Goal: Task Accomplishment & Management: Complete application form

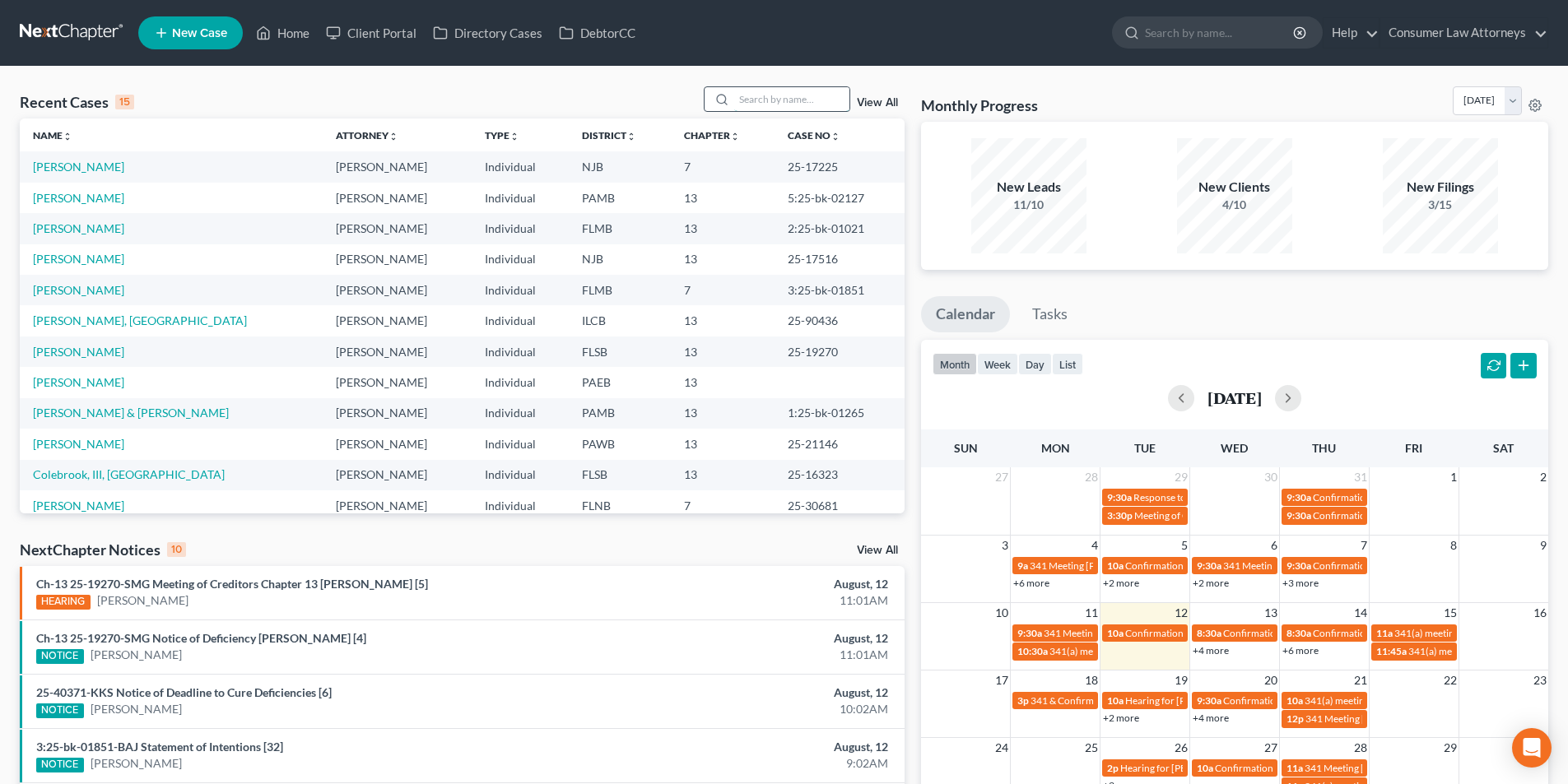
click at [760, 106] on input "search" at bounding box center [792, 99] width 116 height 24
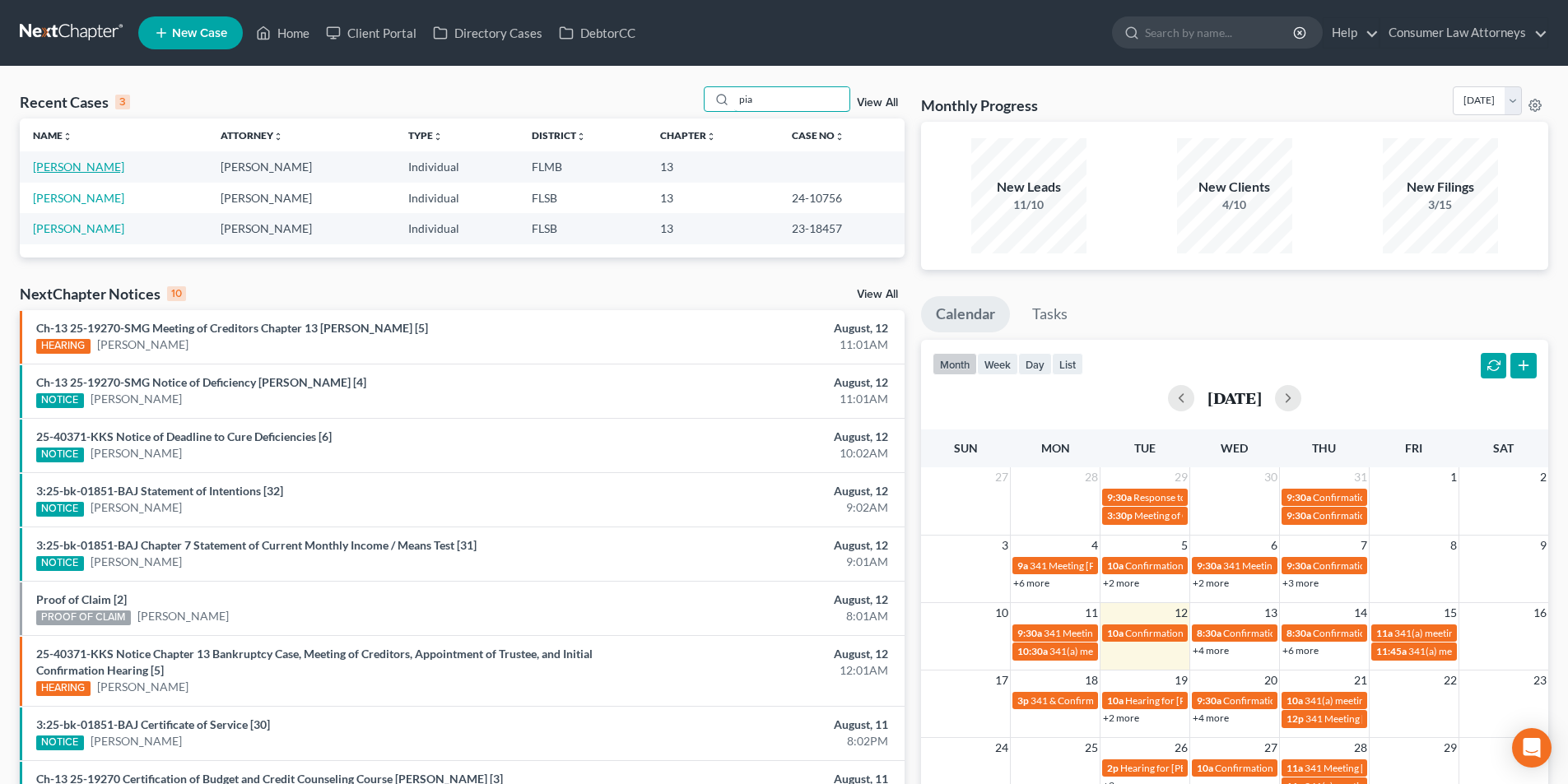
type input "pia"
click at [63, 170] on link "[PERSON_NAME]" at bounding box center [78, 166] width 91 height 14
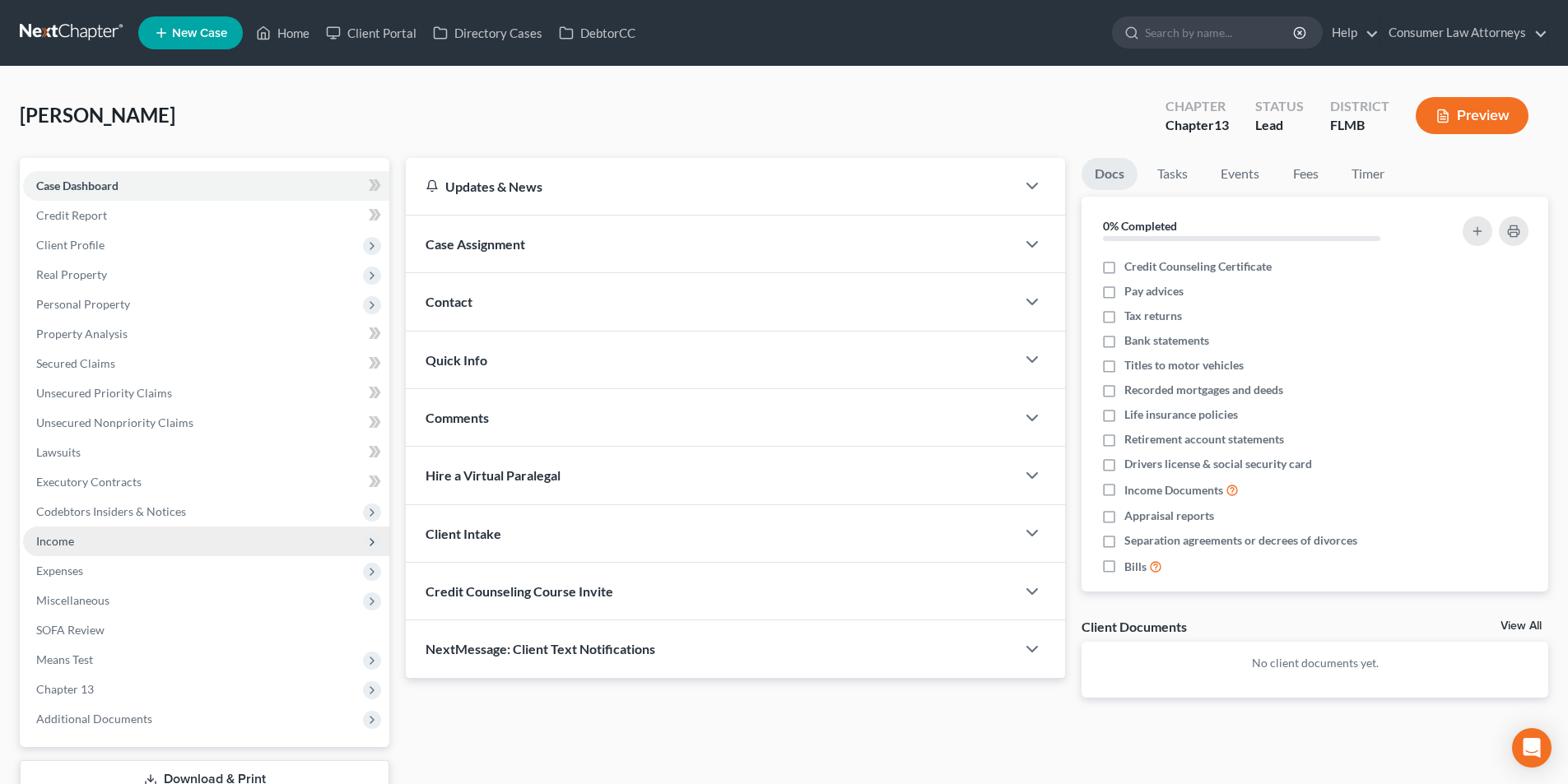
click at [73, 542] on span "Income" at bounding box center [56, 540] width 38 height 14
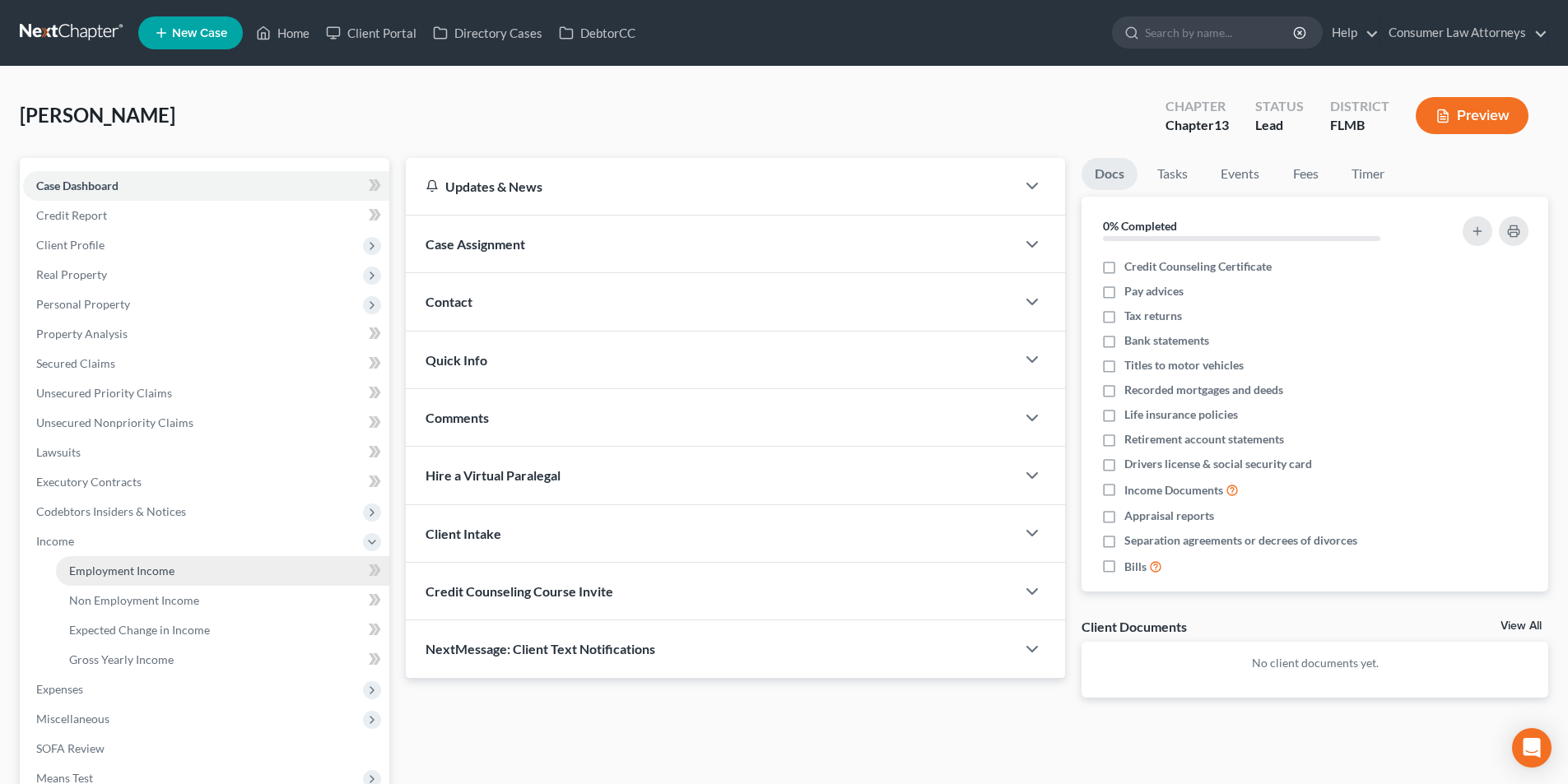
click at [181, 568] on link "Employment Income" at bounding box center [223, 570] width 333 height 30
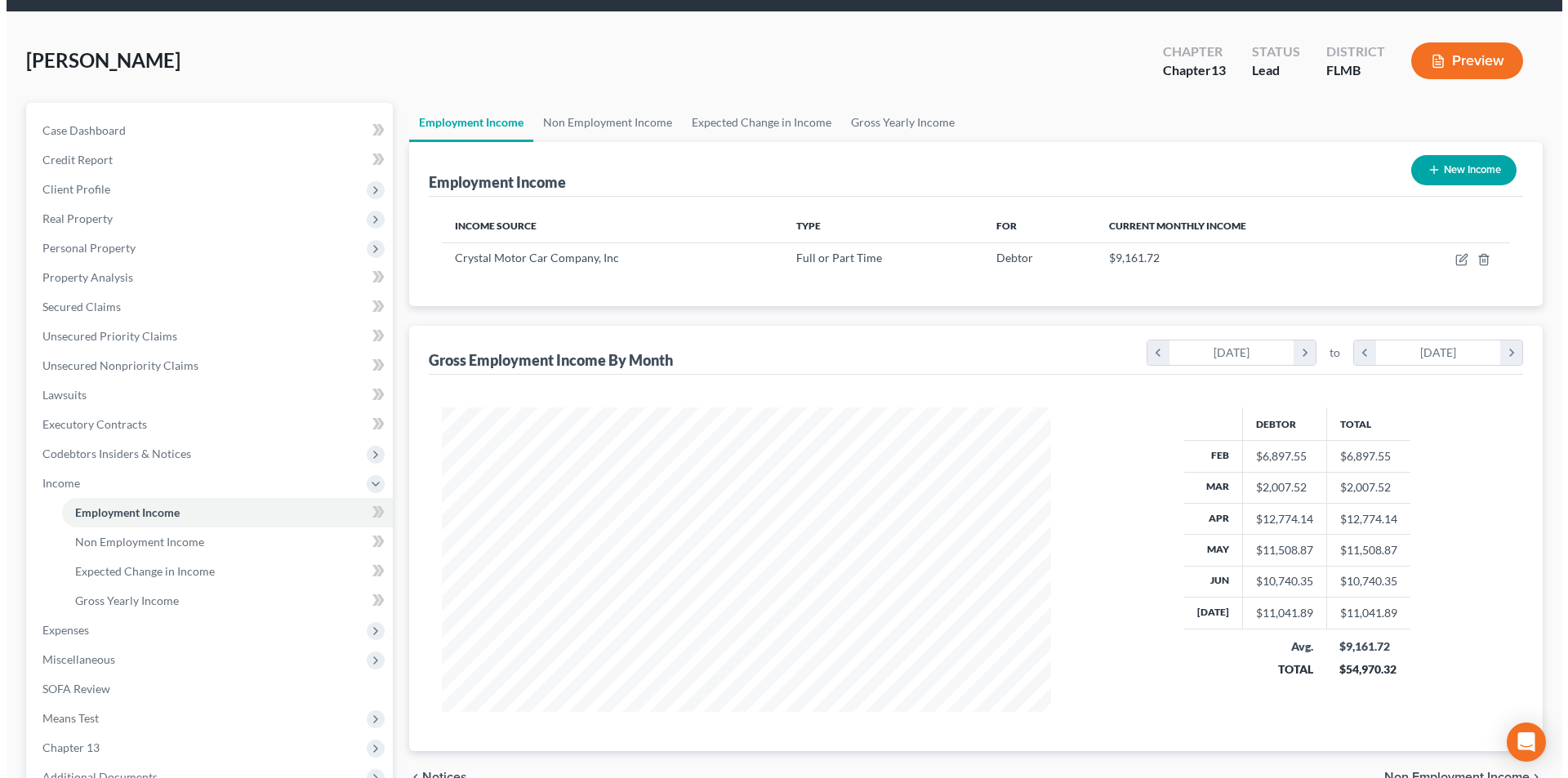
scroll to position [81, 0]
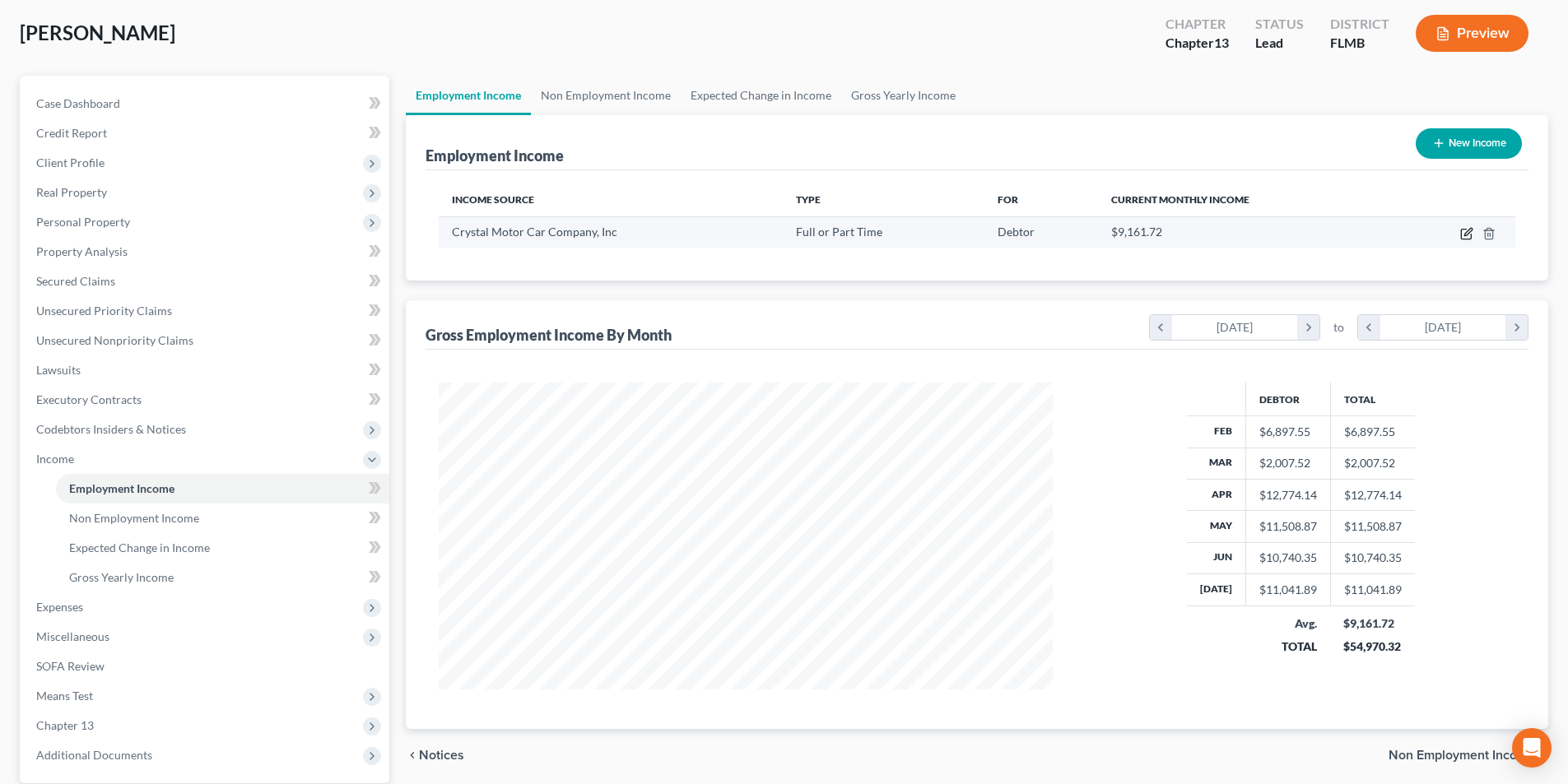
click at [1470, 235] on icon "button" at bounding box center [1467, 234] width 13 height 13
select select "0"
select select "9"
select select "2"
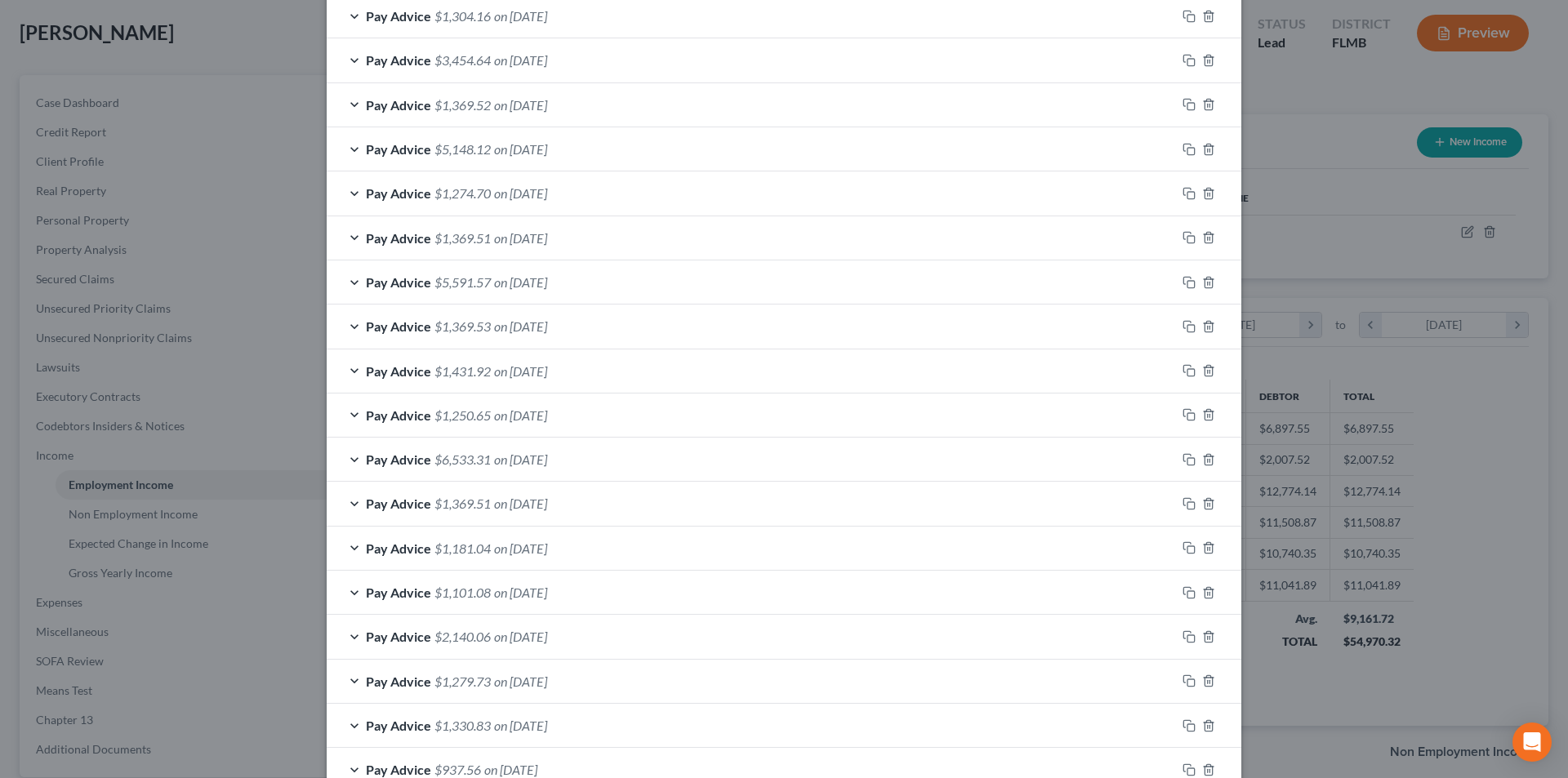
scroll to position [780, 0]
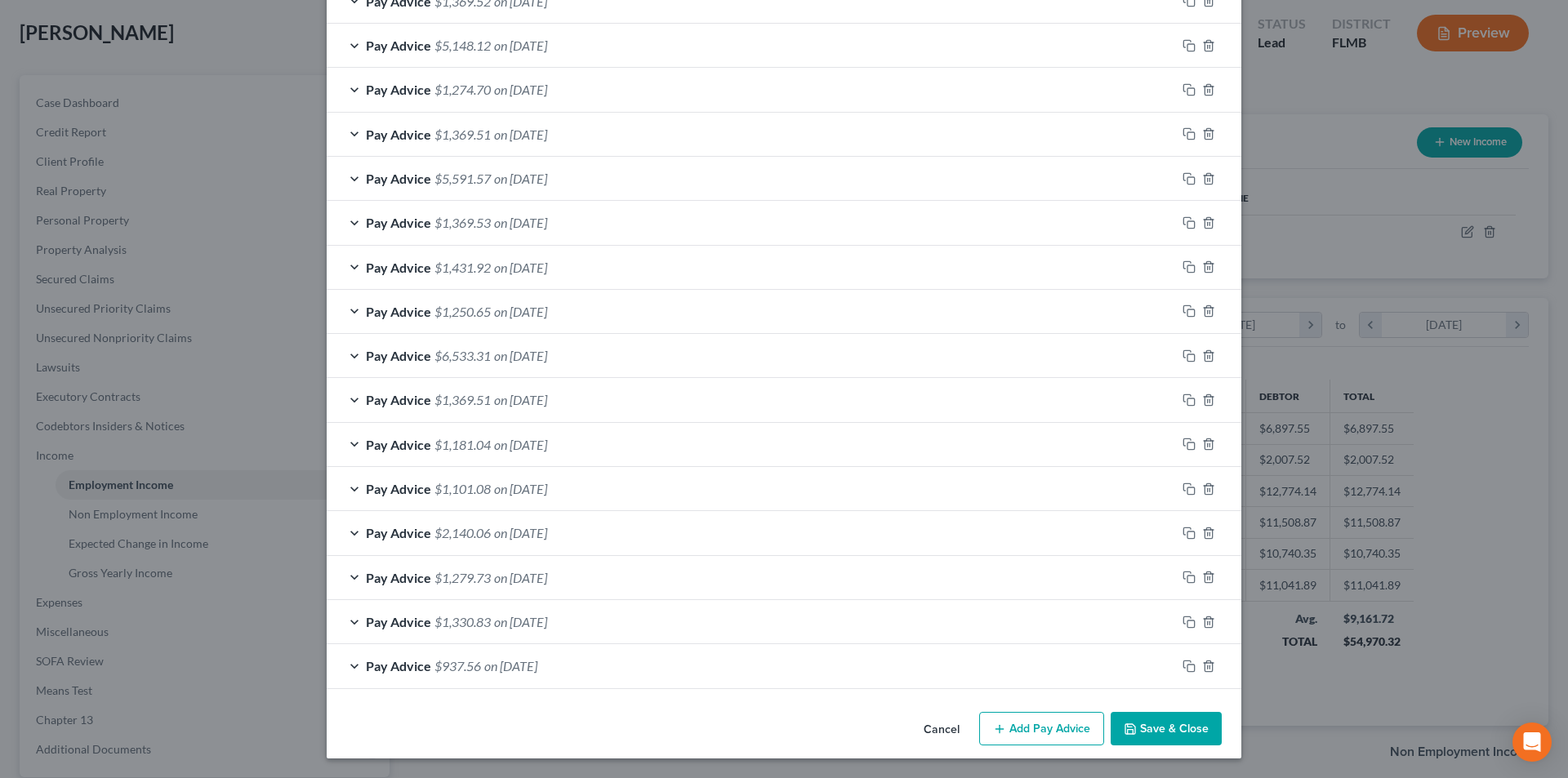
click at [1046, 730] on button "Add Pay Advice" at bounding box center [1042, 729] width 125 height 34
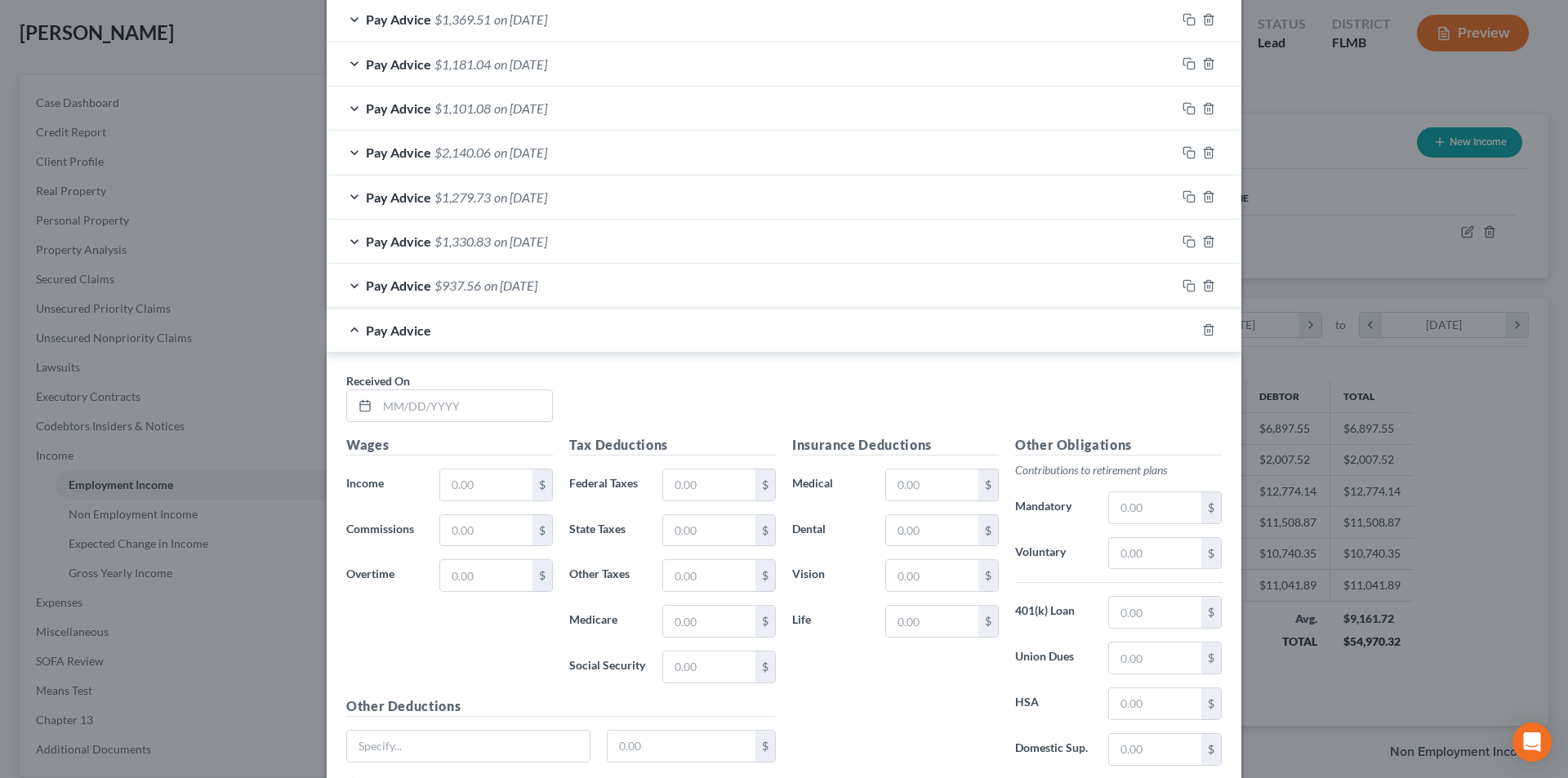
scroll to position [1270, 0]
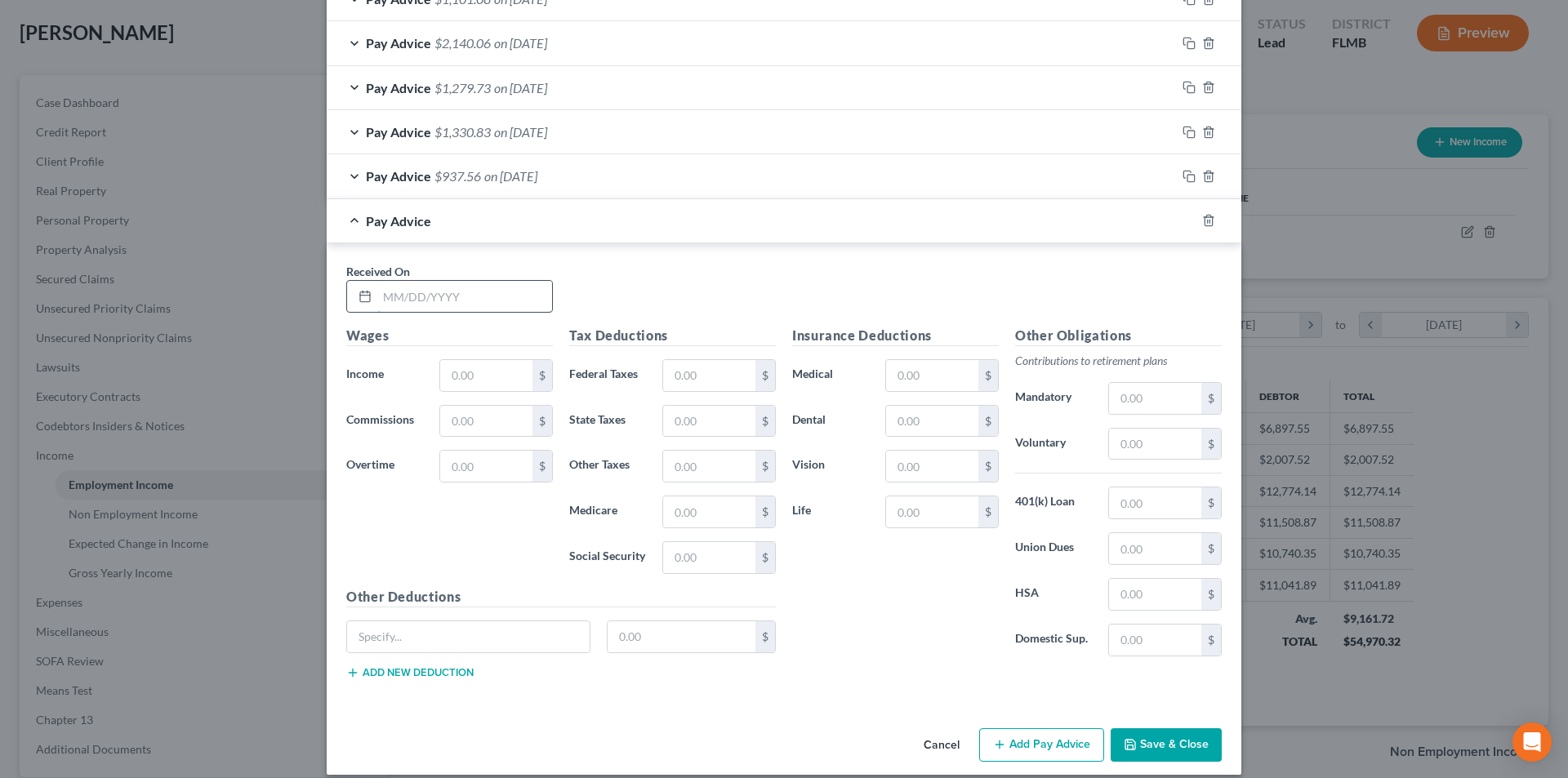
click at [437, 296] on input "text" at bounding box center [465, 296] width 175 height 31
type input "[DATE]"
click at [477, 432] on input "text" at bounding box center [487, 421] width 92 height 31
type input "1,655.83"
click at [693, 564] on input "text" at bounding box center [710, 558] width 92 height 31
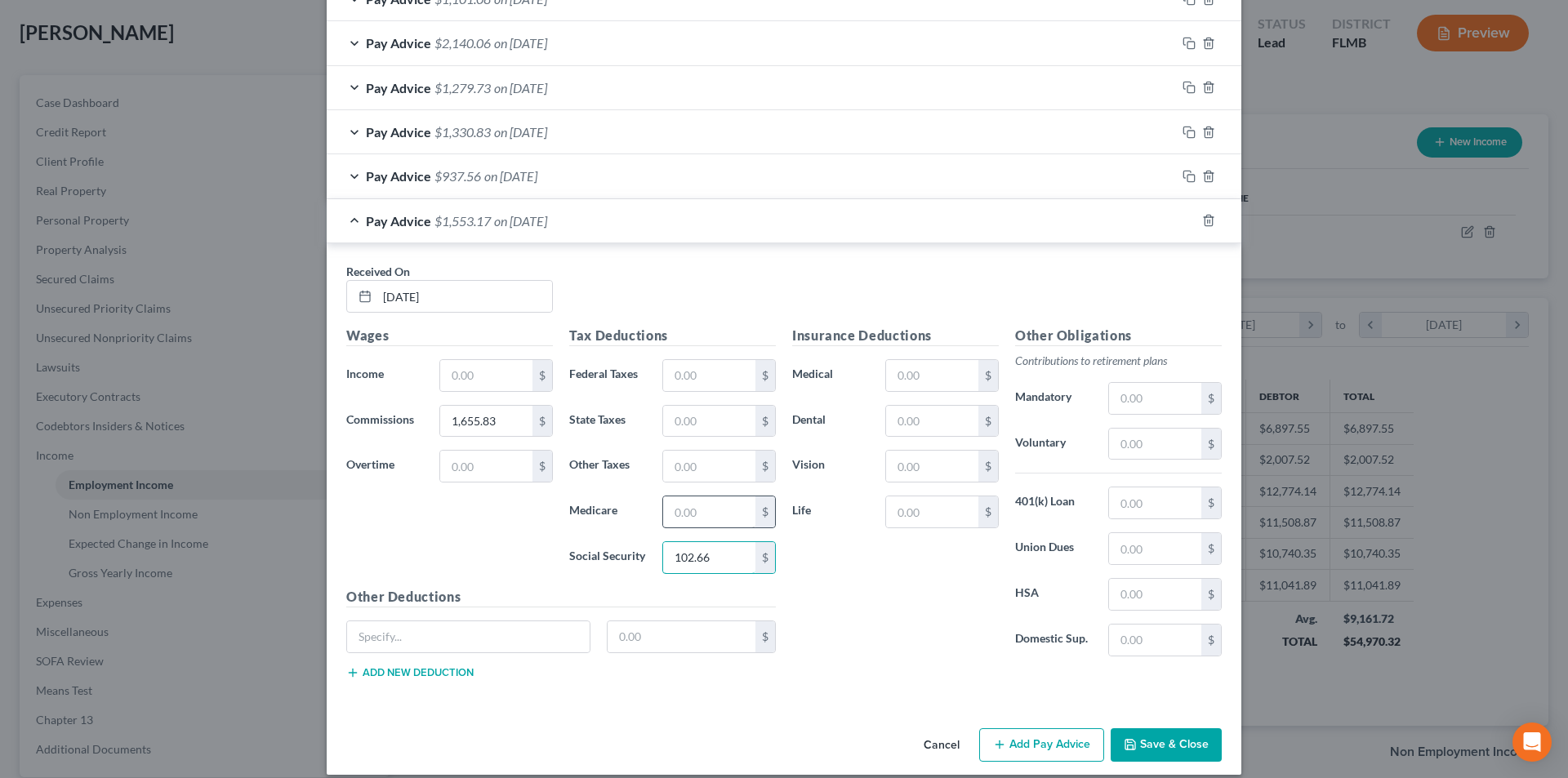
type input "102.66"
click at [696, 514] on input "text" at bounding box center [710, 512] width 92 height 31
type input "24.01"
click at [1123, 444] on input "text" at bounding box center [1155, 444] width 92 height 31
type input "82.79"
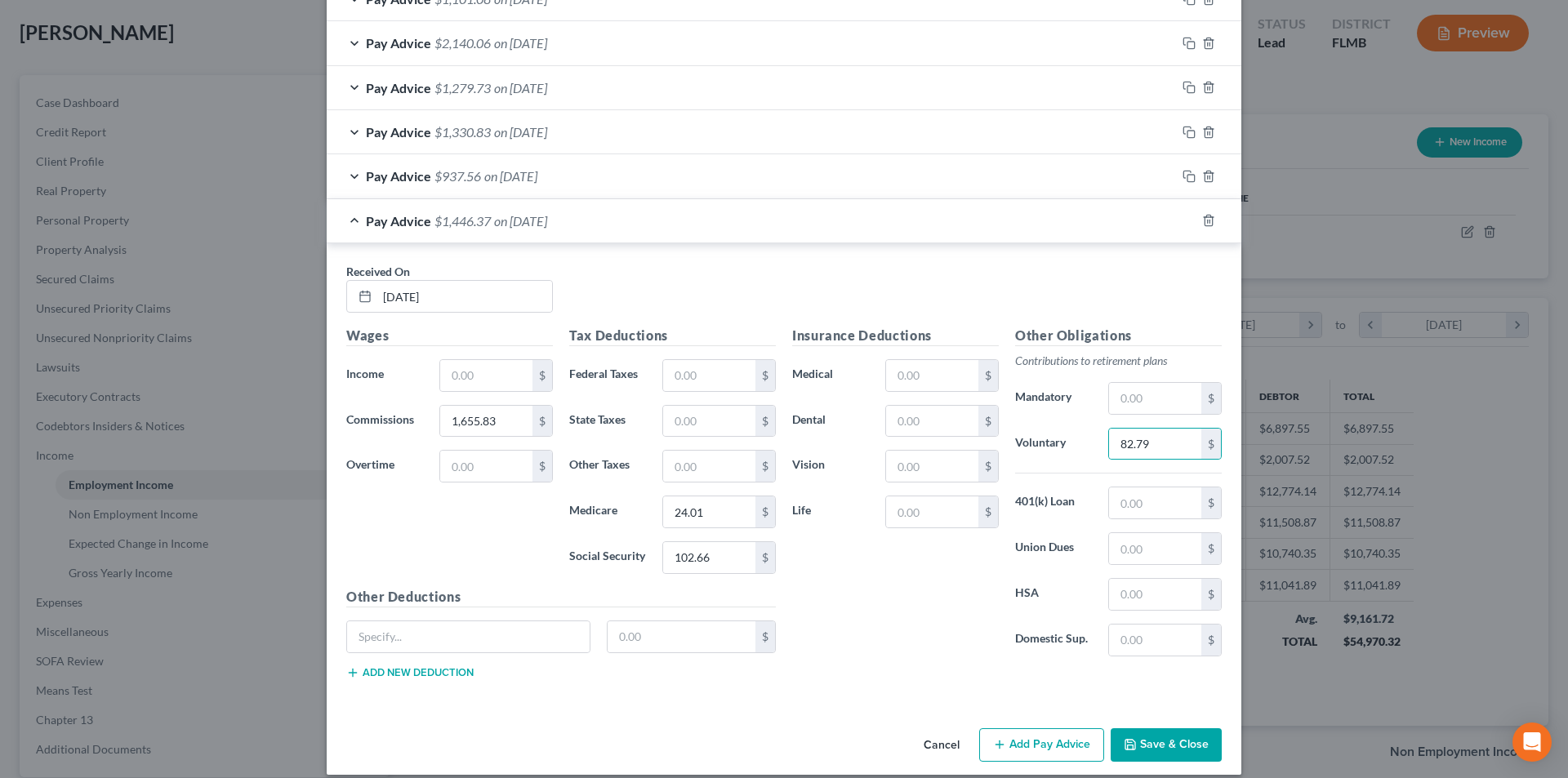
click at [1023, 746] on button "Add Pay Advice" at bounding box center [1042, 746] width 125 height 34
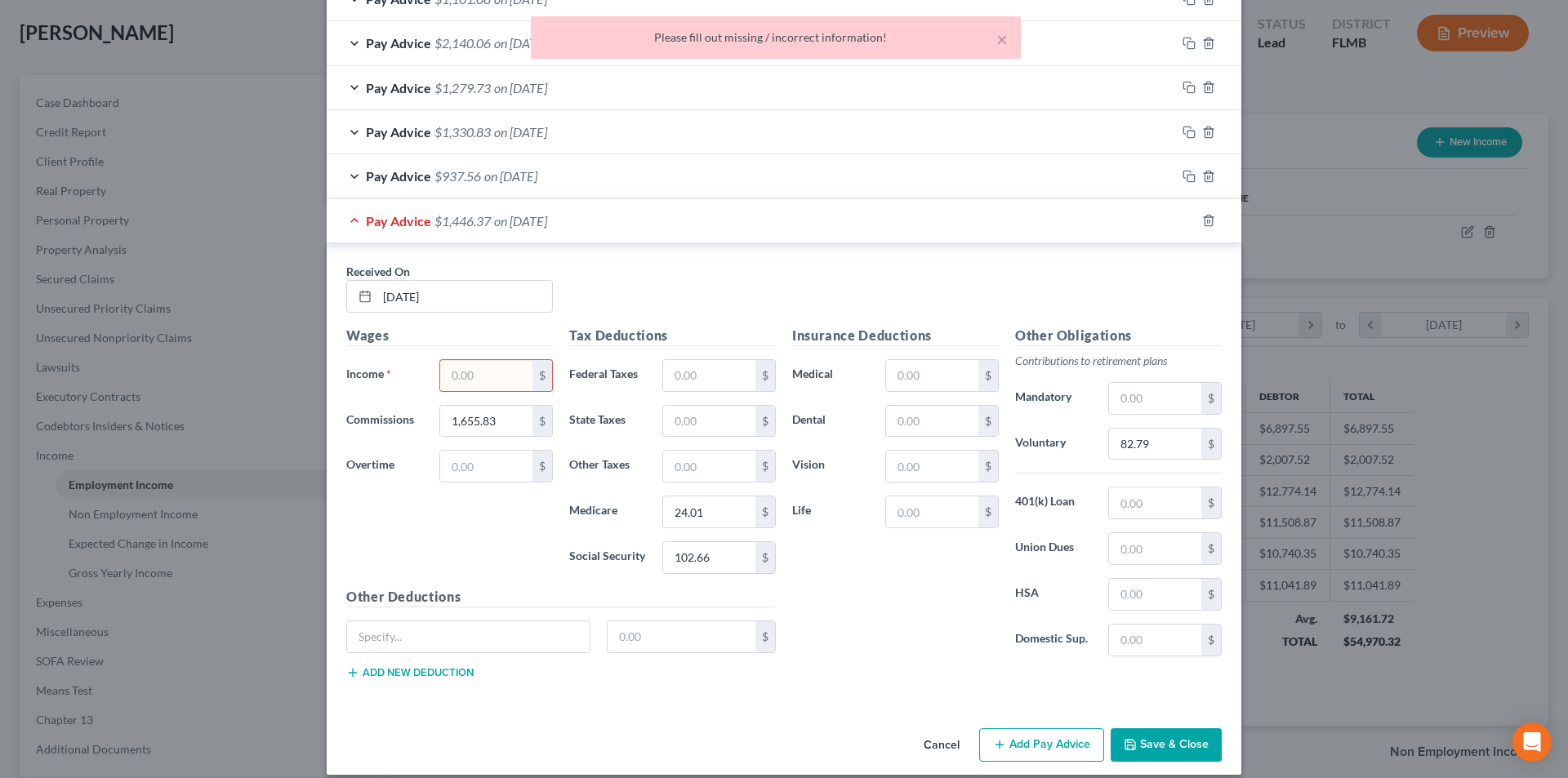
click at [482, 375] on input "text" at bounding box center [487, 375] width 92 height 31
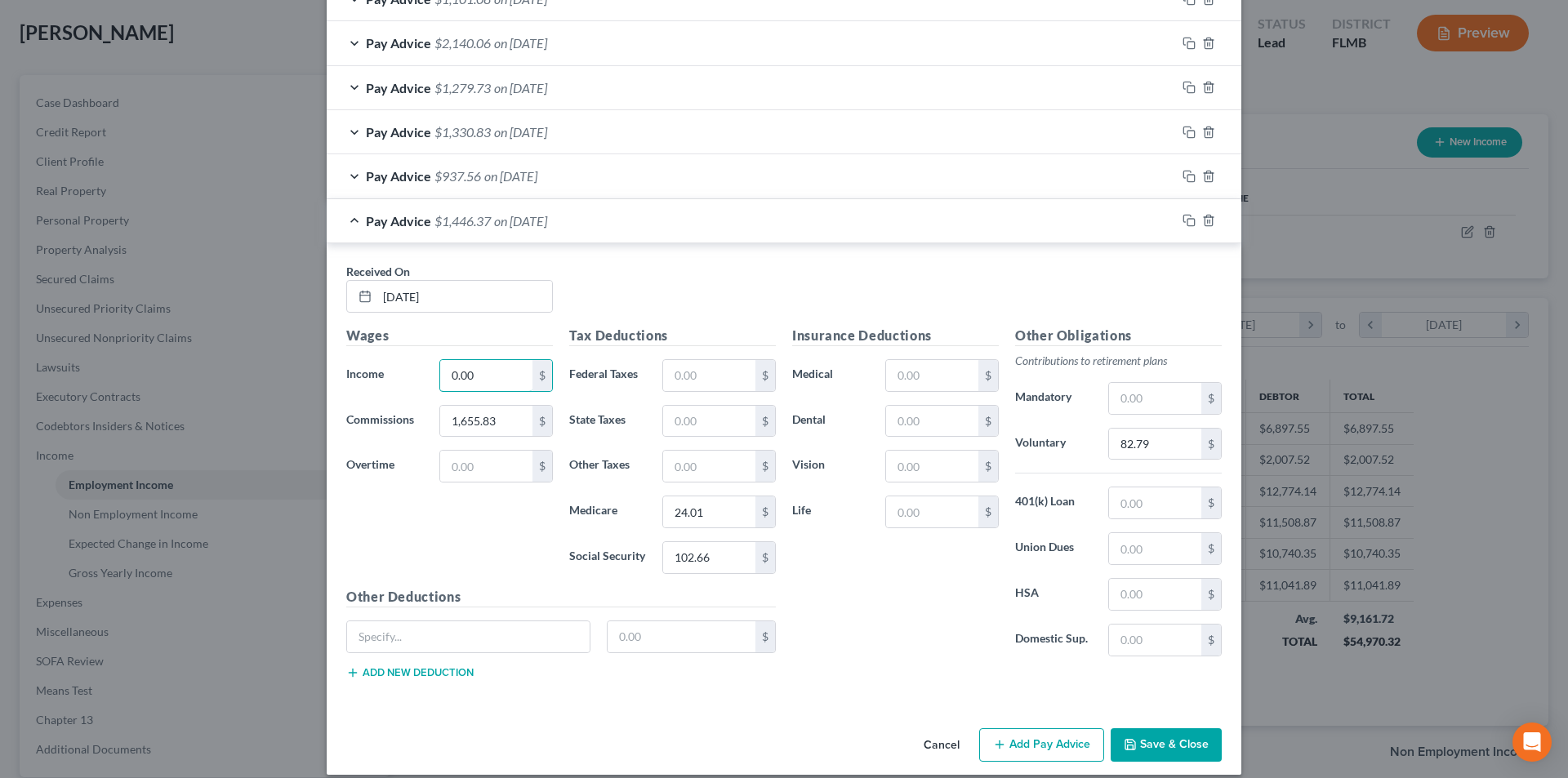
type input "0.00"
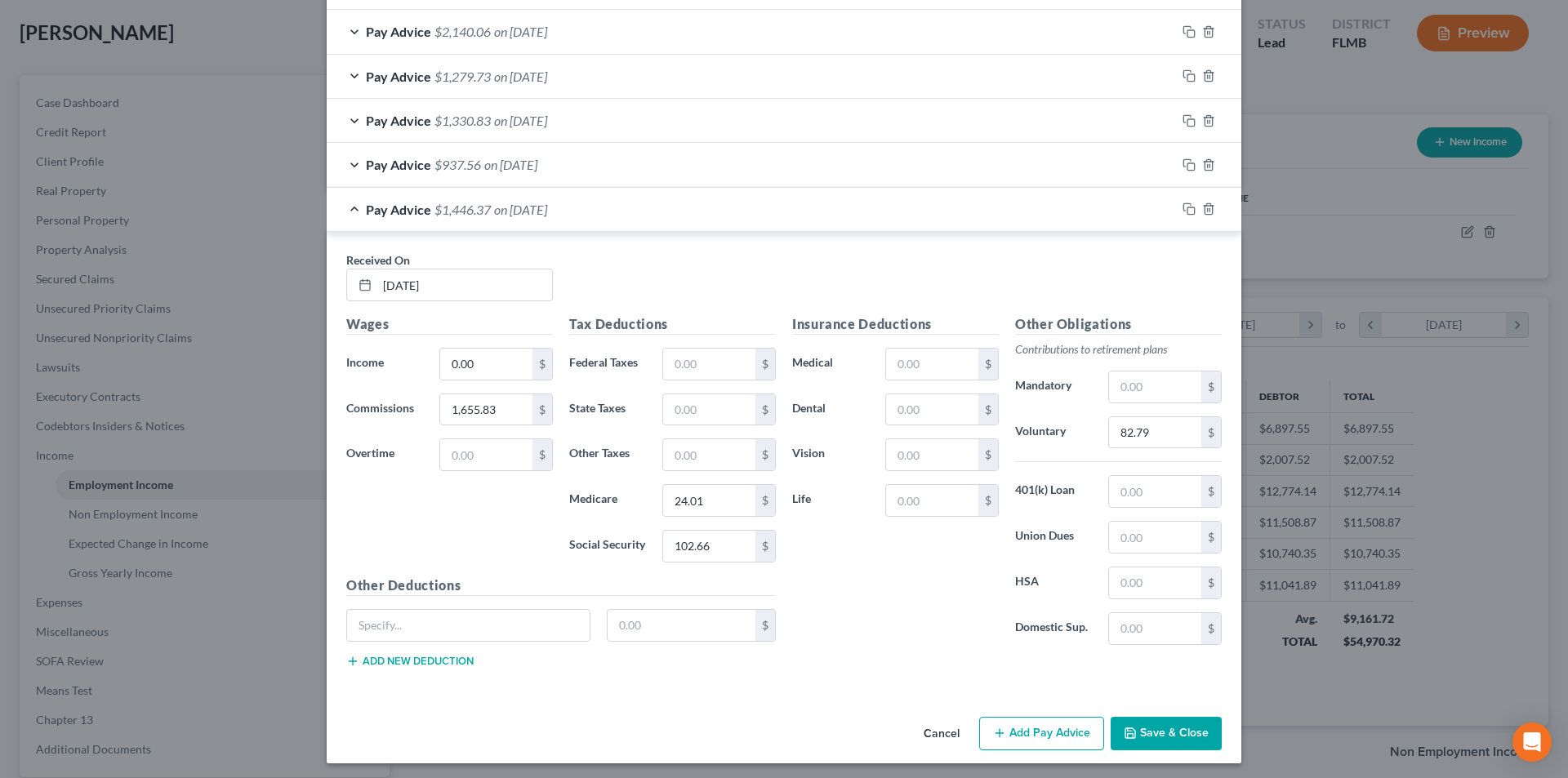
scroll to position [1286, 0]
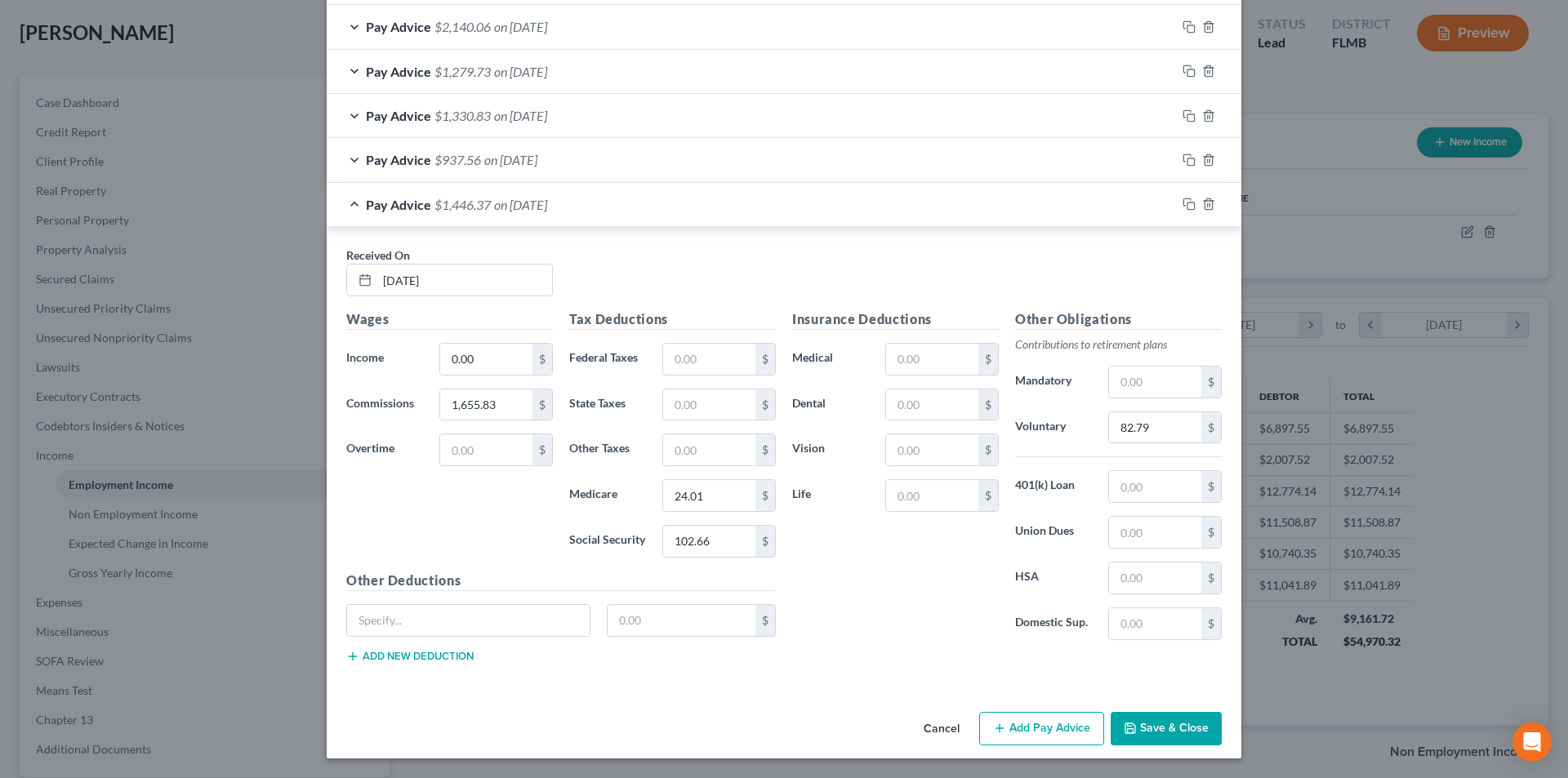
click at [1024, 730] on button "Add Pay Advice" at bounding box center [1042, 729] width 125 height 34
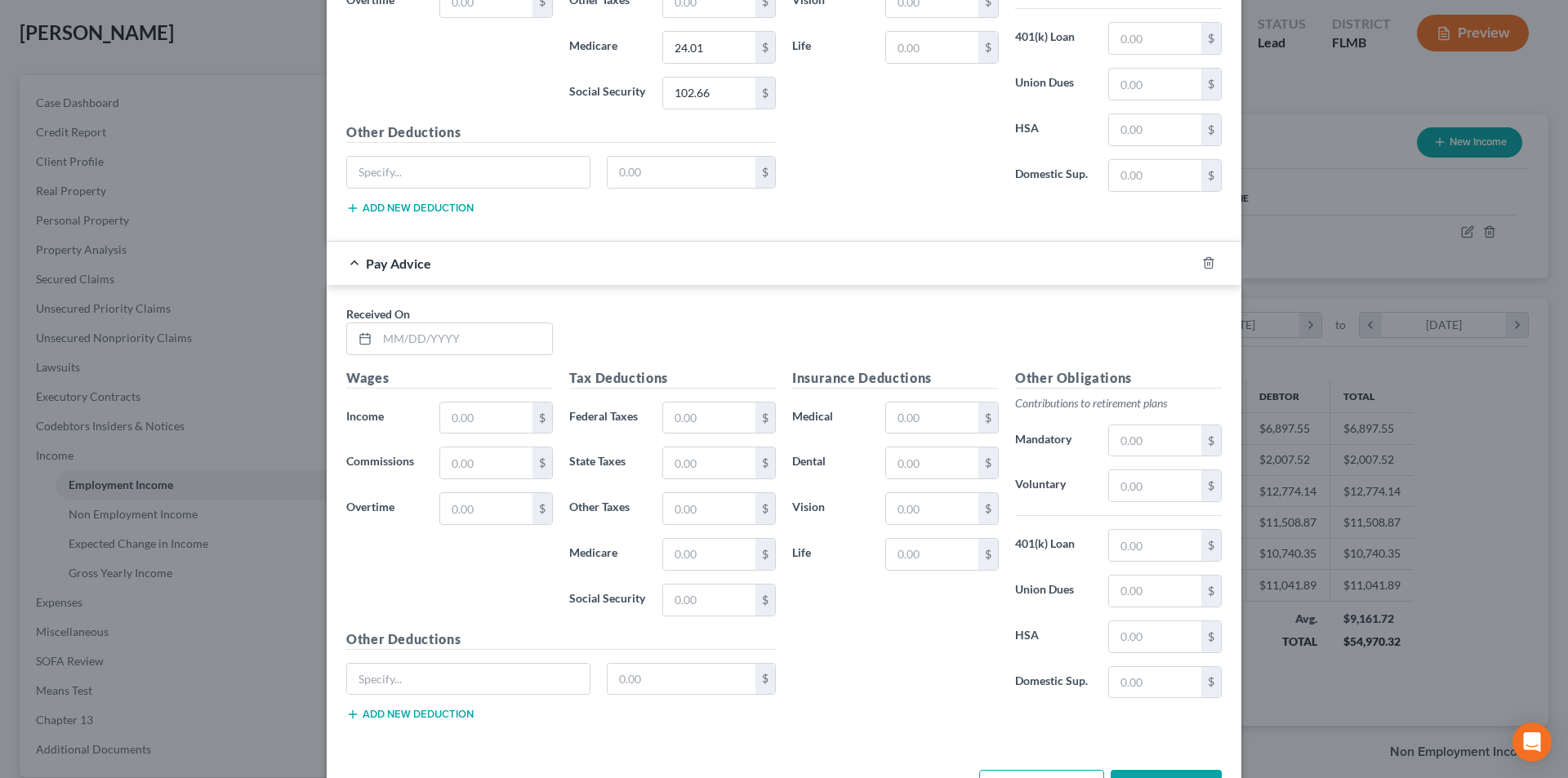
scroll to position [1792, 0]
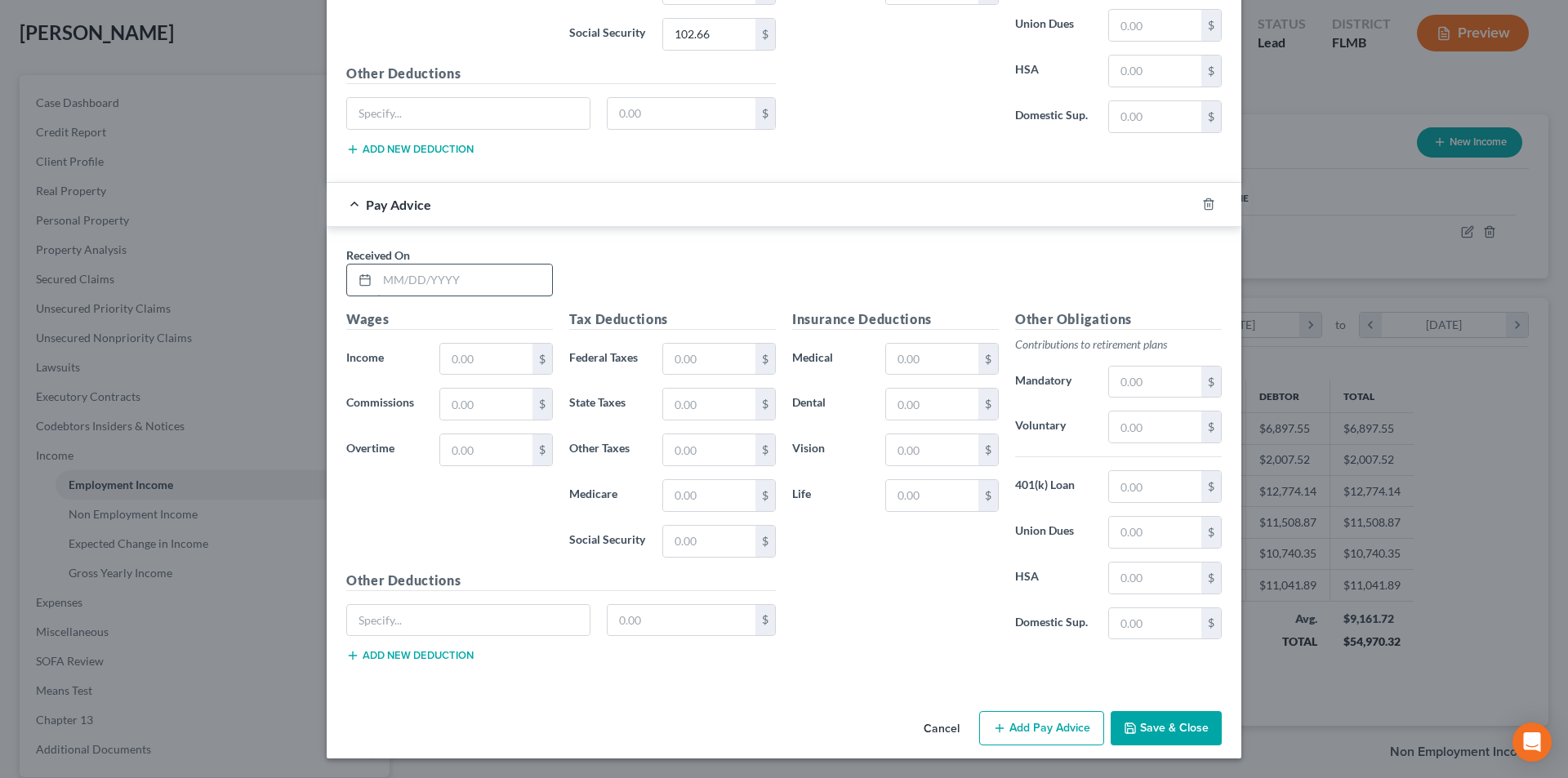
click at [430, 278] on input "text" at bounding box center [465, 280] width 175 height 31
type input "[DATE]"
click at [451, 358] on input "text" at bounding box center [487, 359] width 92 height 31
type input "2,000.00"
click at [698, 364] on input "text" at bounding box center [710, 359] width 92 height 31
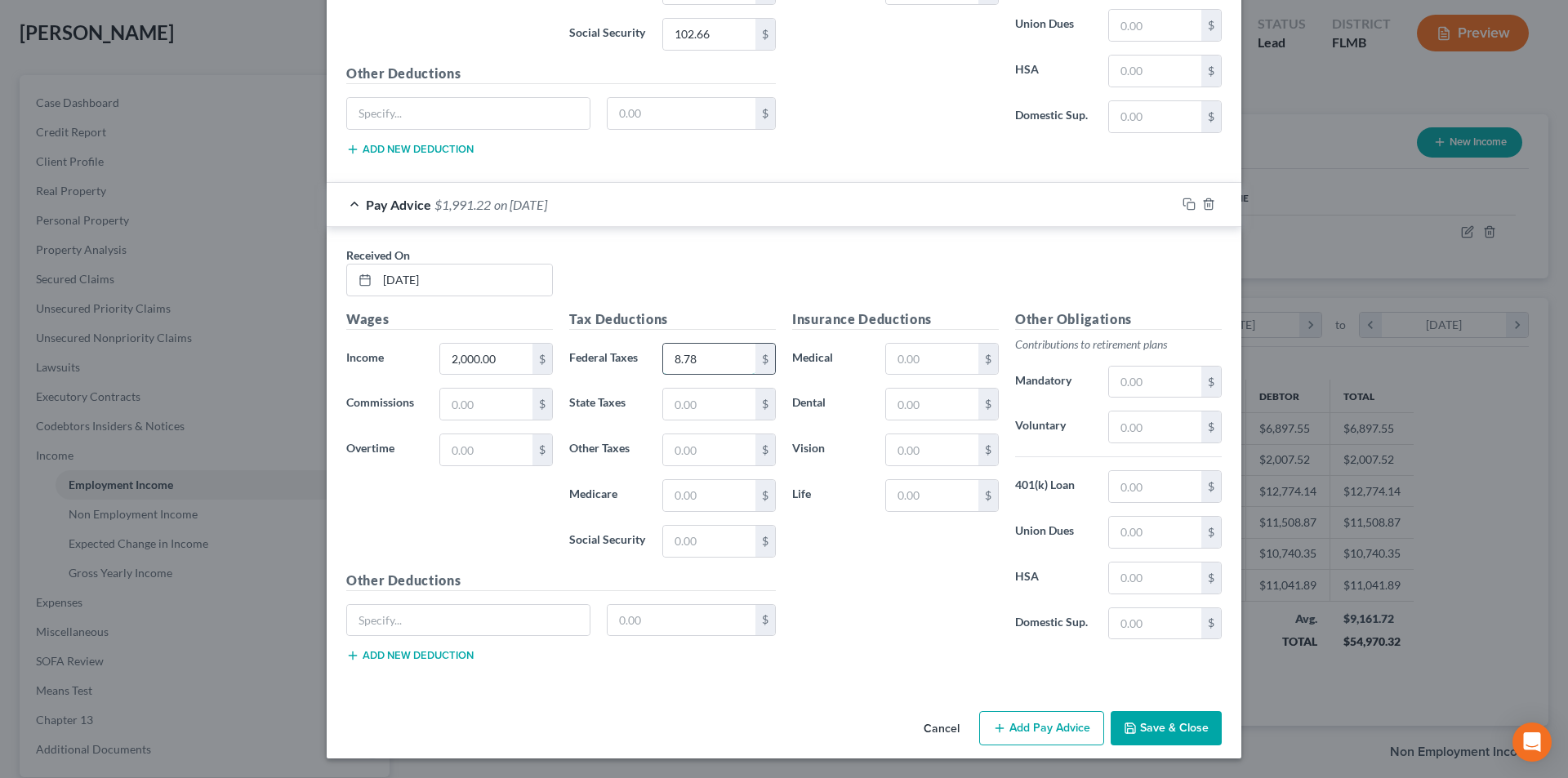
type input "8.78"
type input "28.10"
type input "120.16"
click at [1126, 430] on input "text" at bounding box center [1155, 427] width 92 height 31
type input "65.36"
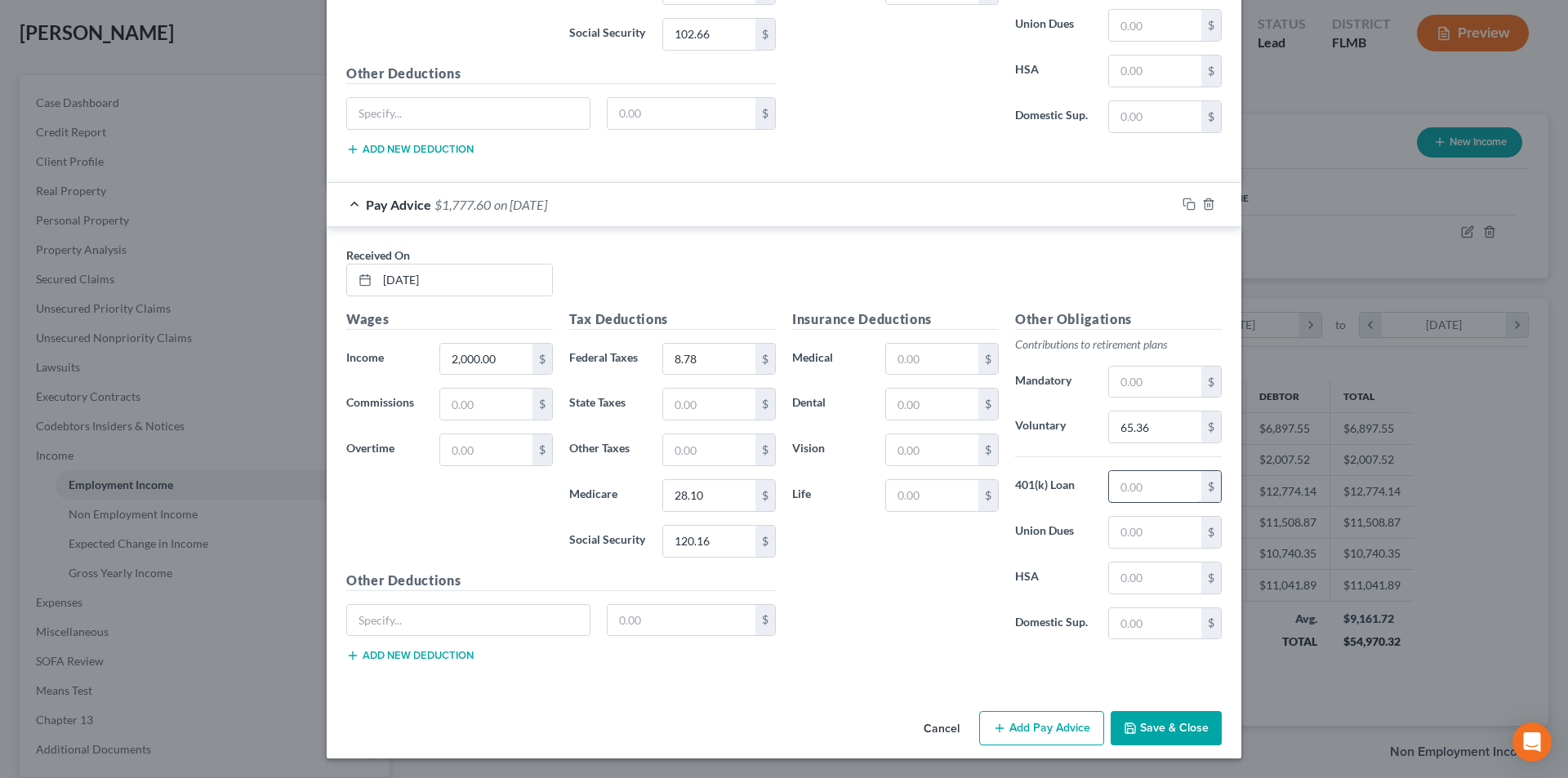
click at [1121, 480] on input "text" at bounding box center [1155, 486] width 92 height 31
type input "65.36"
click at [1159, 426] on input "65.36" at bounding box center [1155, 427] width 92 height 31
type input "115.00"
click at [482, 612] on input "text" at bounding box center [468, 620] width 243 height 31
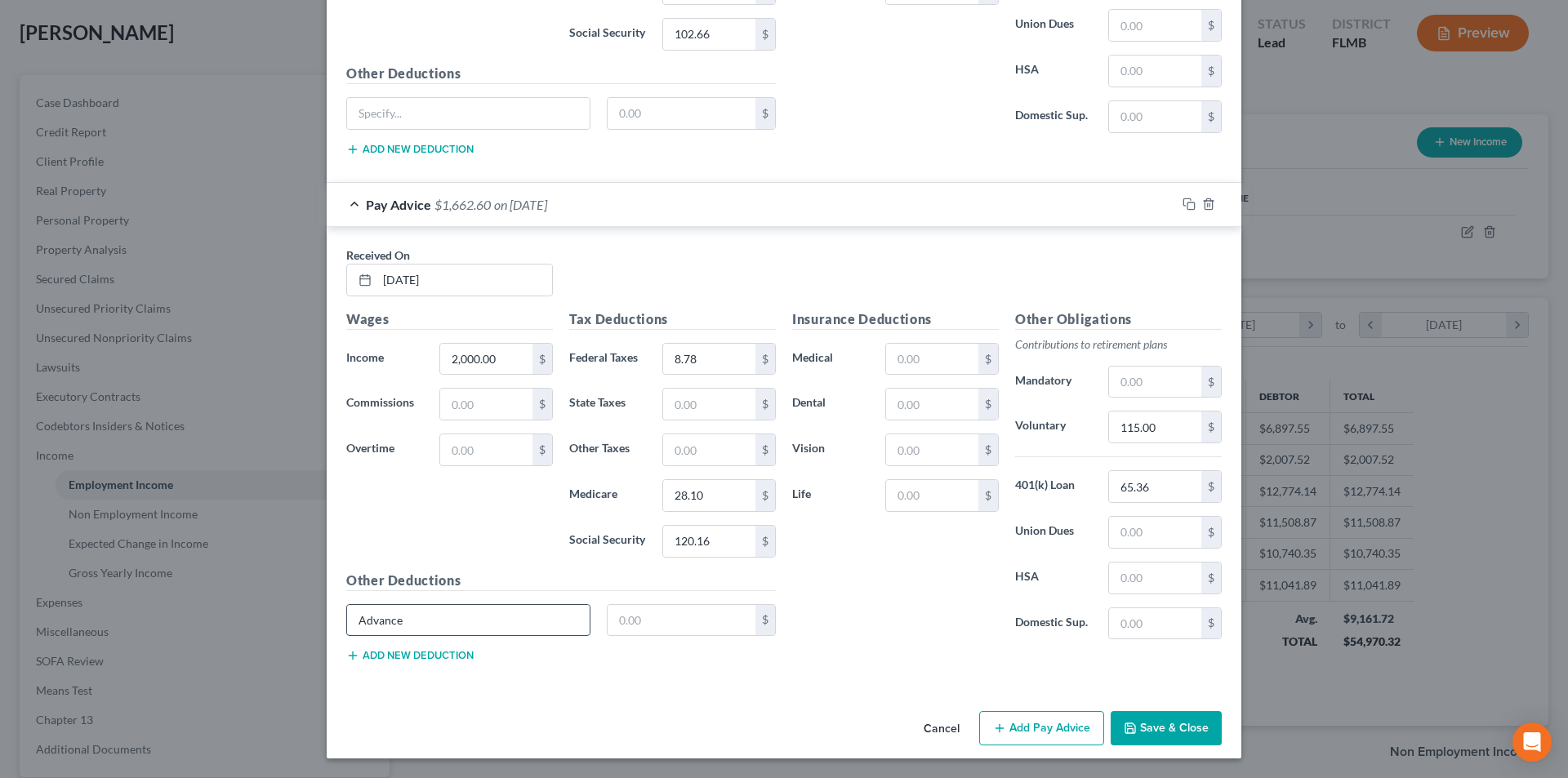
type input "Advance"
type input "300.00"
click at [920, 371] on input "text" at bounding box center [932, 359] width 92 height 31
type input "345.08"
click at [920, 411] on input "text" at bounding box center [932, 404] width 92 height 31
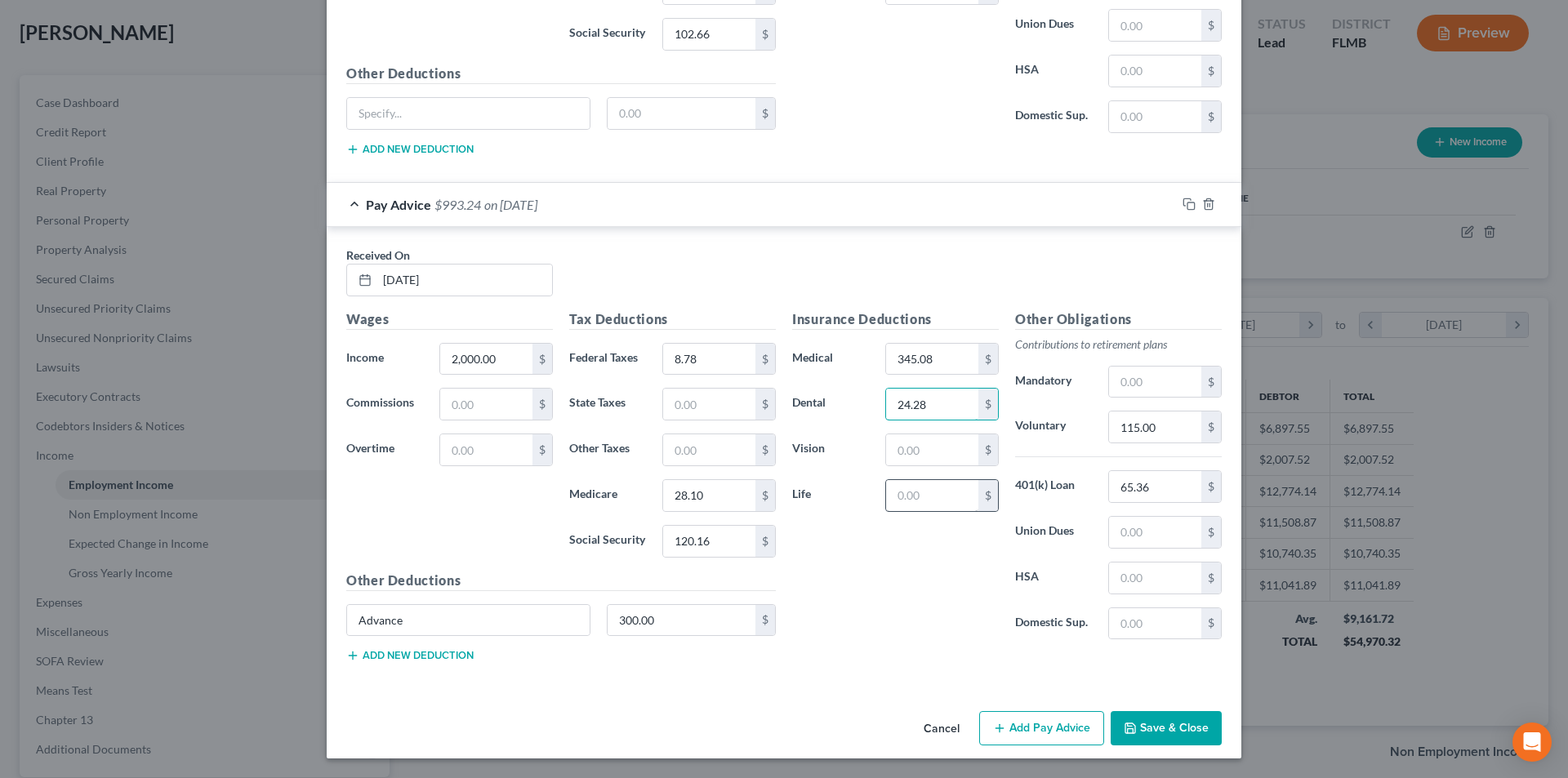
type input "24.28"
click at [921, 504] on input "text" at bounding box center [932, 496] width 92 height 31
type input "5.44"
click at [402, 655] on button "Add new deduction" at bounding box center [410, 655] width 127 height 13
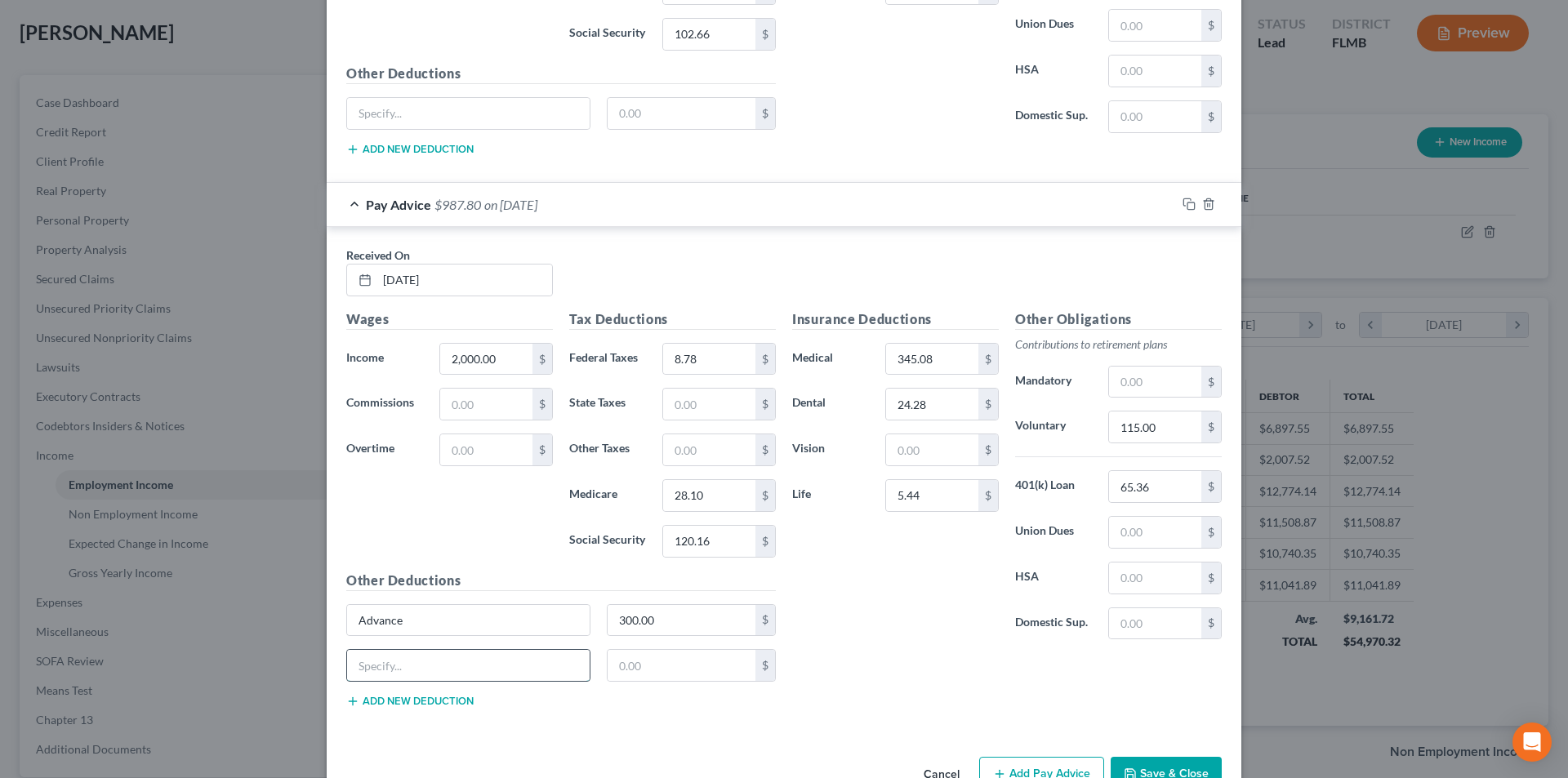
click at [397, 663] on input "text" at bounding box center [468, 665] width 243 height 31
type input "Other"
type input "37.88"
click at [511, 355] on input "2,000.00" at bounding box center [487, 359] width 92 height 31
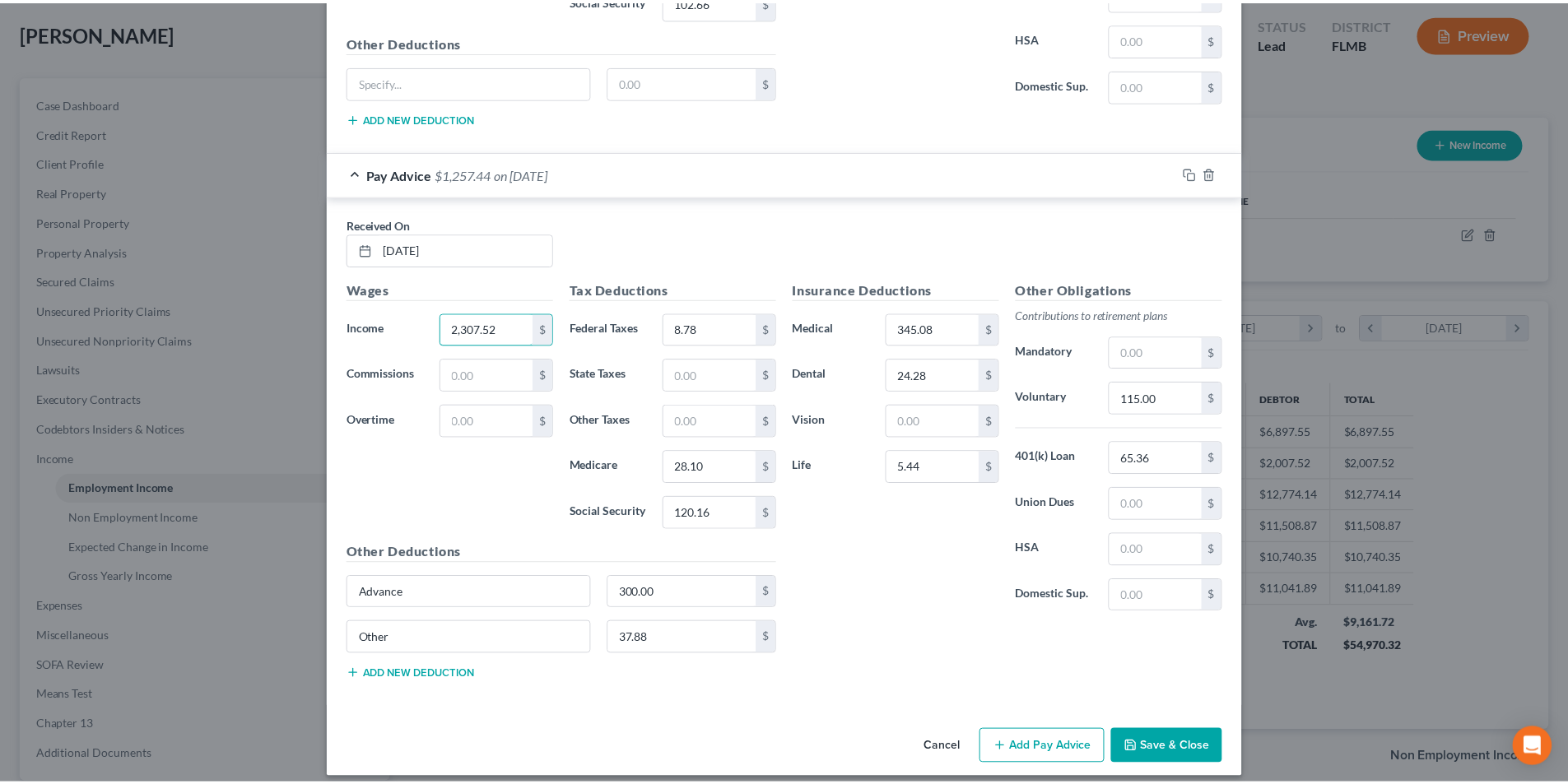
scroll to position [1853, 0]
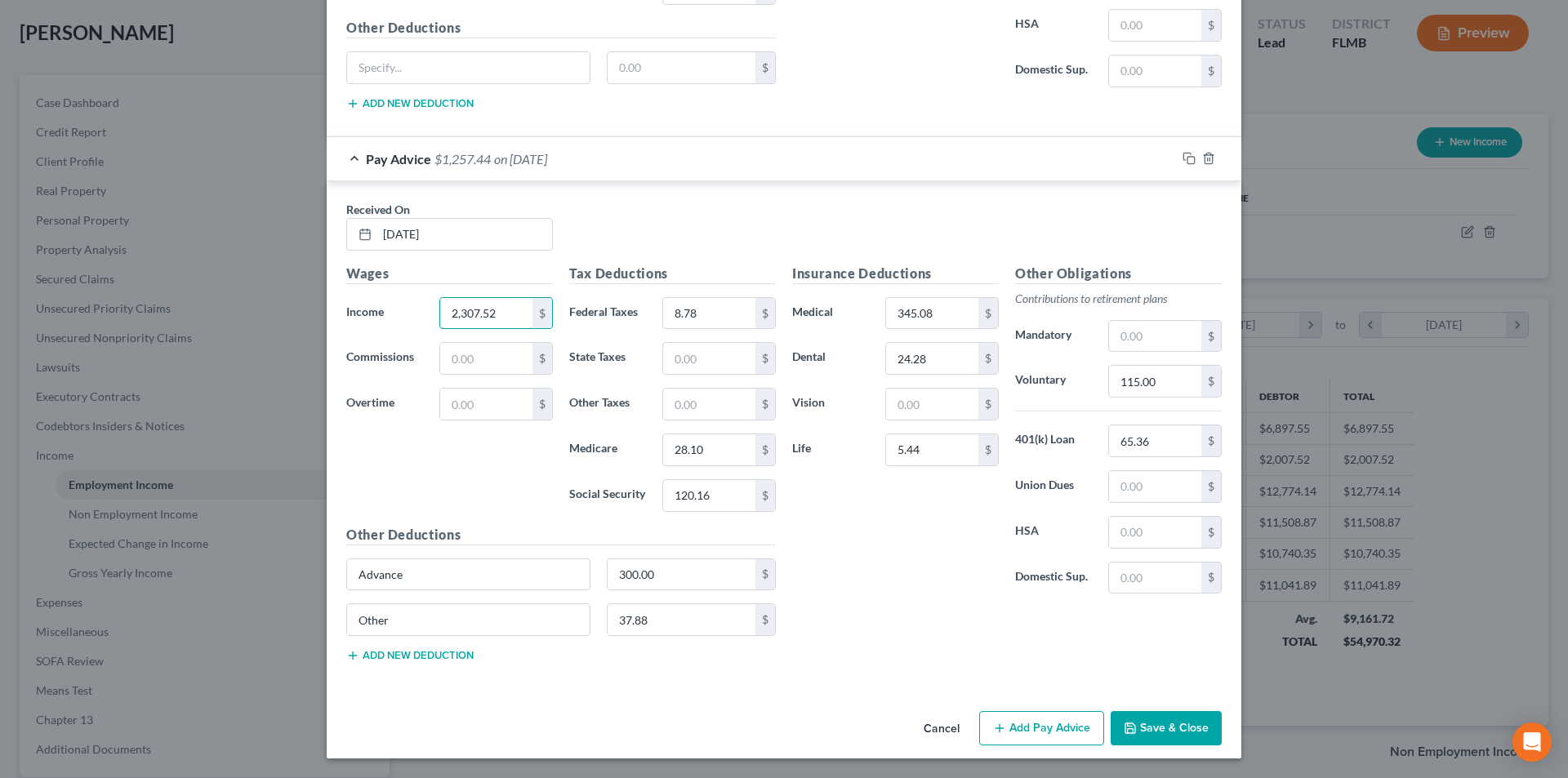
type input "2,307.52"
click at [1163, 732] on button "Save & Close" at bounding box center [1165, 728] width 111 height 34
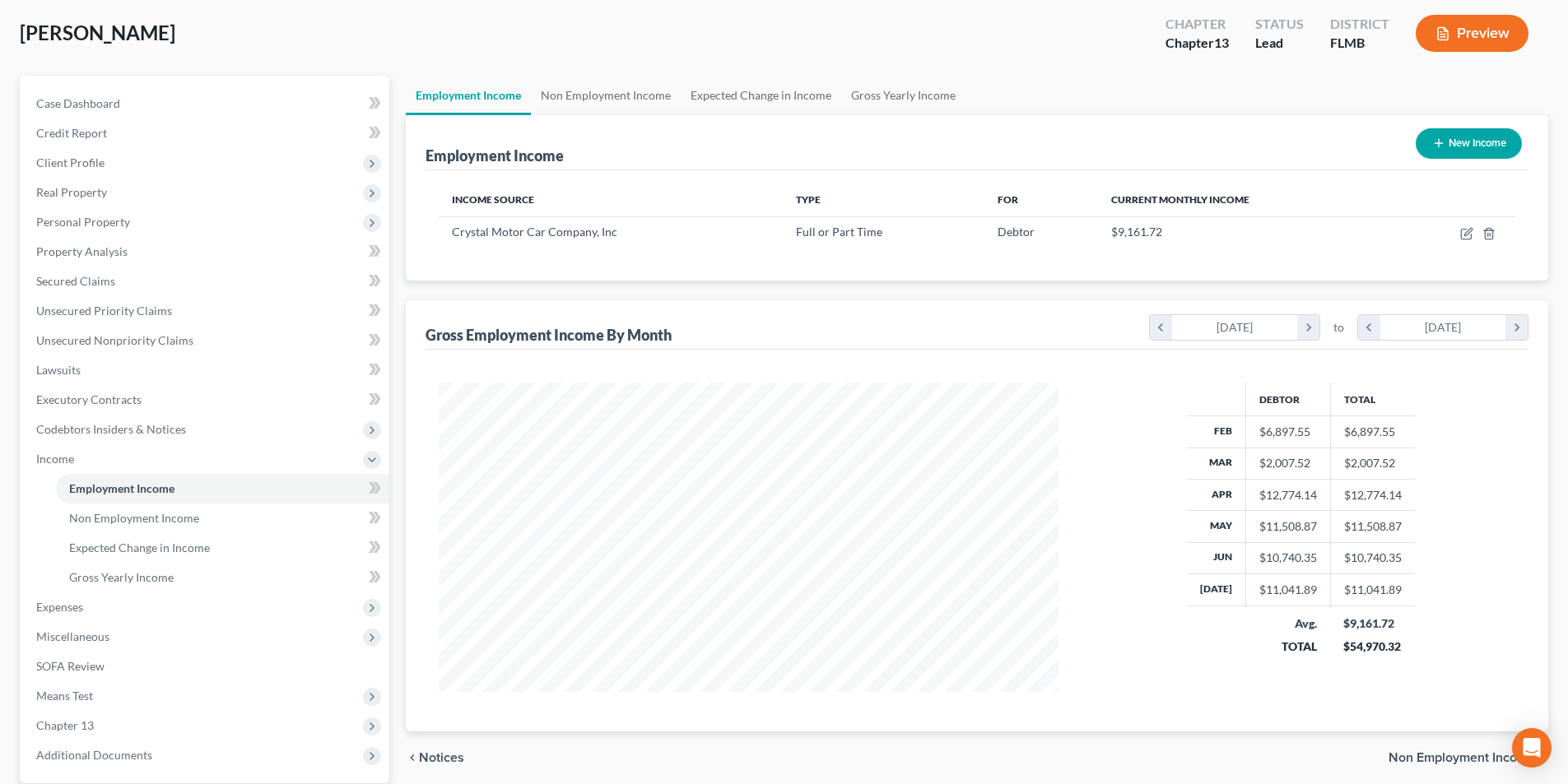
scroll to position [822416, 822554]
click at [924, 89] on link "Gross Yearly Income" at bounding box center [903, 95] width 125 height 39
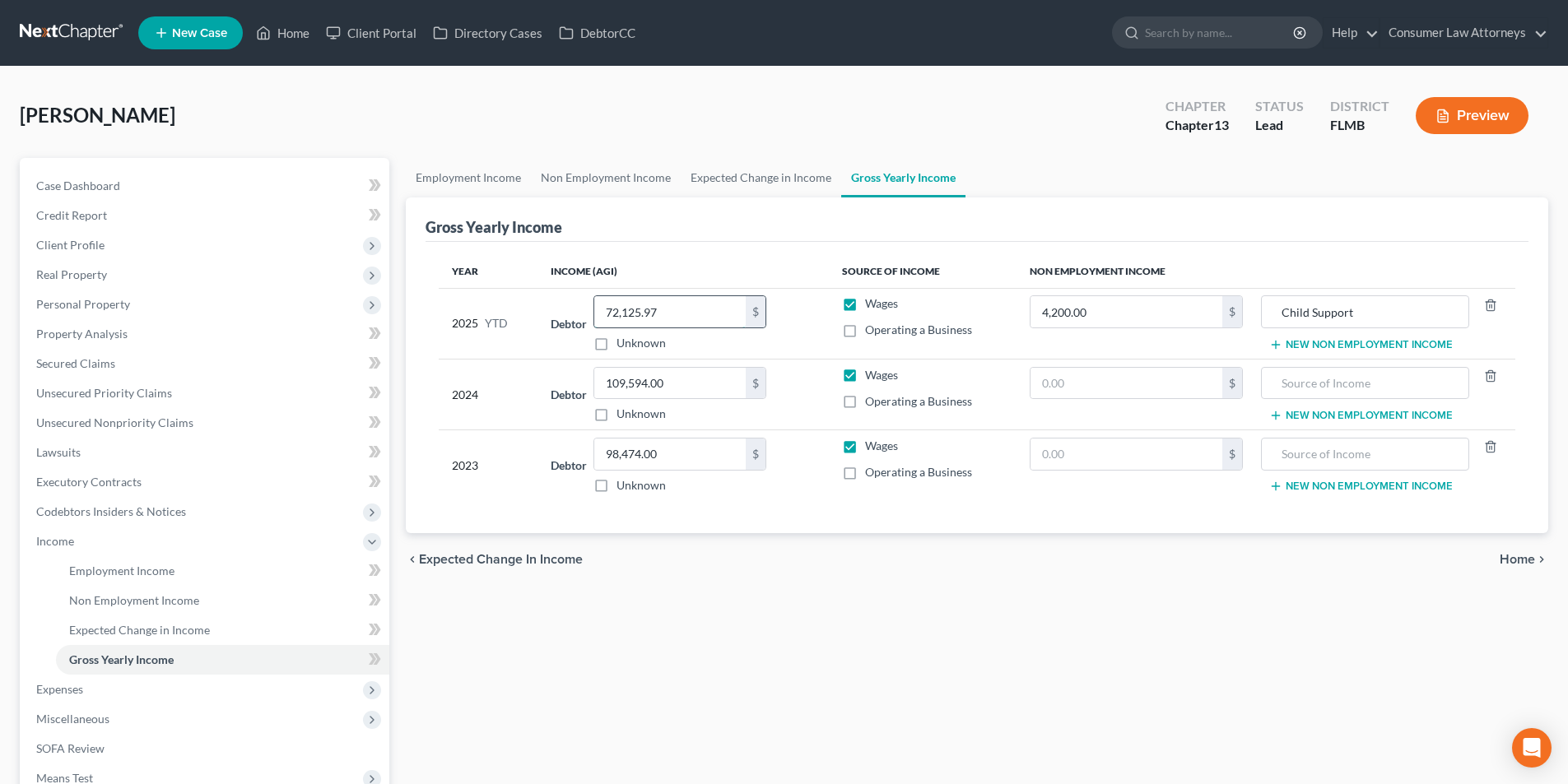
click at [694, 314] on input "72,125.97" at bounding box center [670, 312] width 151 height 31
type input "76,089.32"
click at [616, 185] on link "Non Employment Income" at bounding box center [605, 177] width 150 height 39
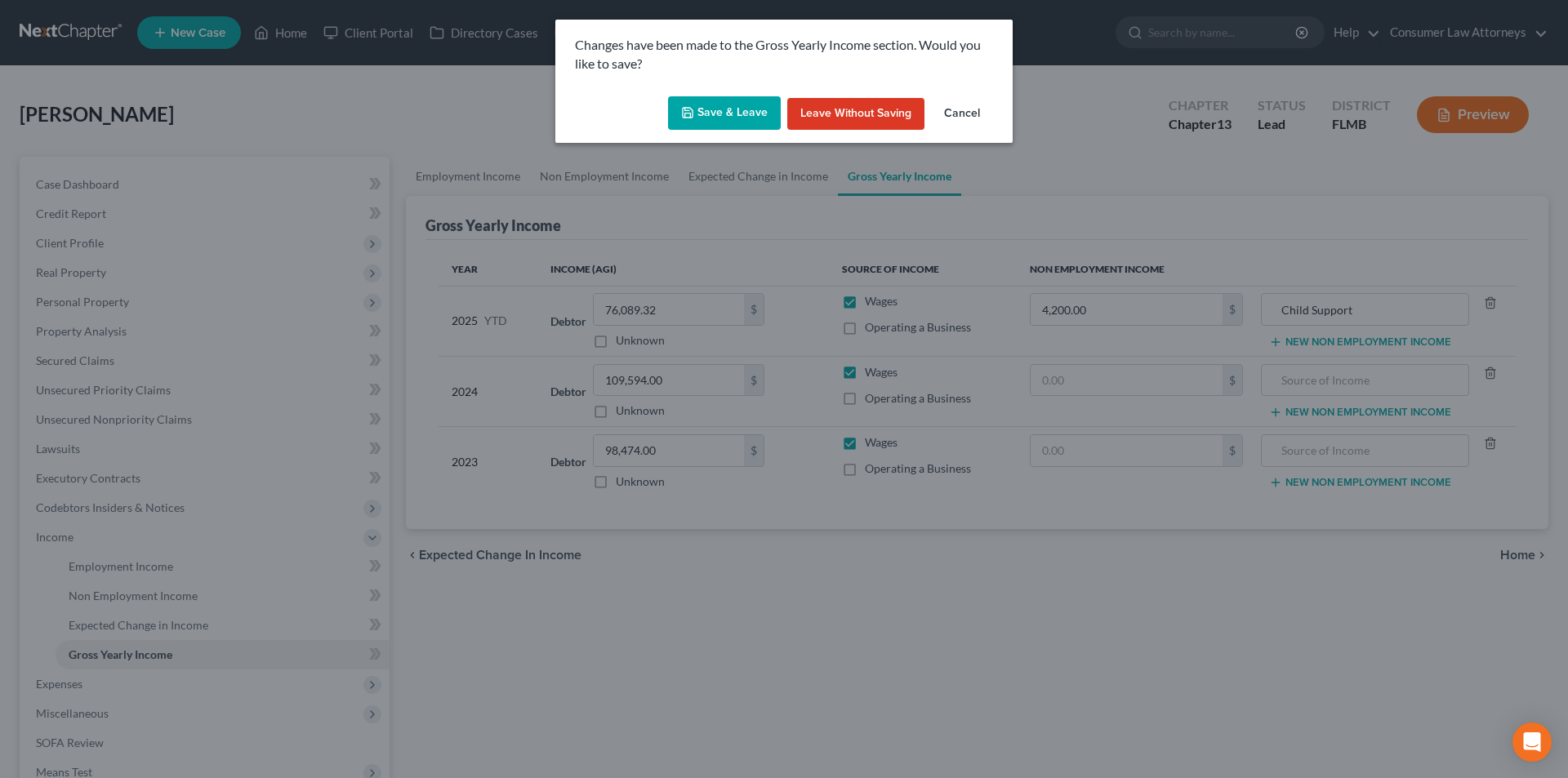
click at [719, 117] on button "Save & Leave" at bounding box center [724, 114] width 113 height 34
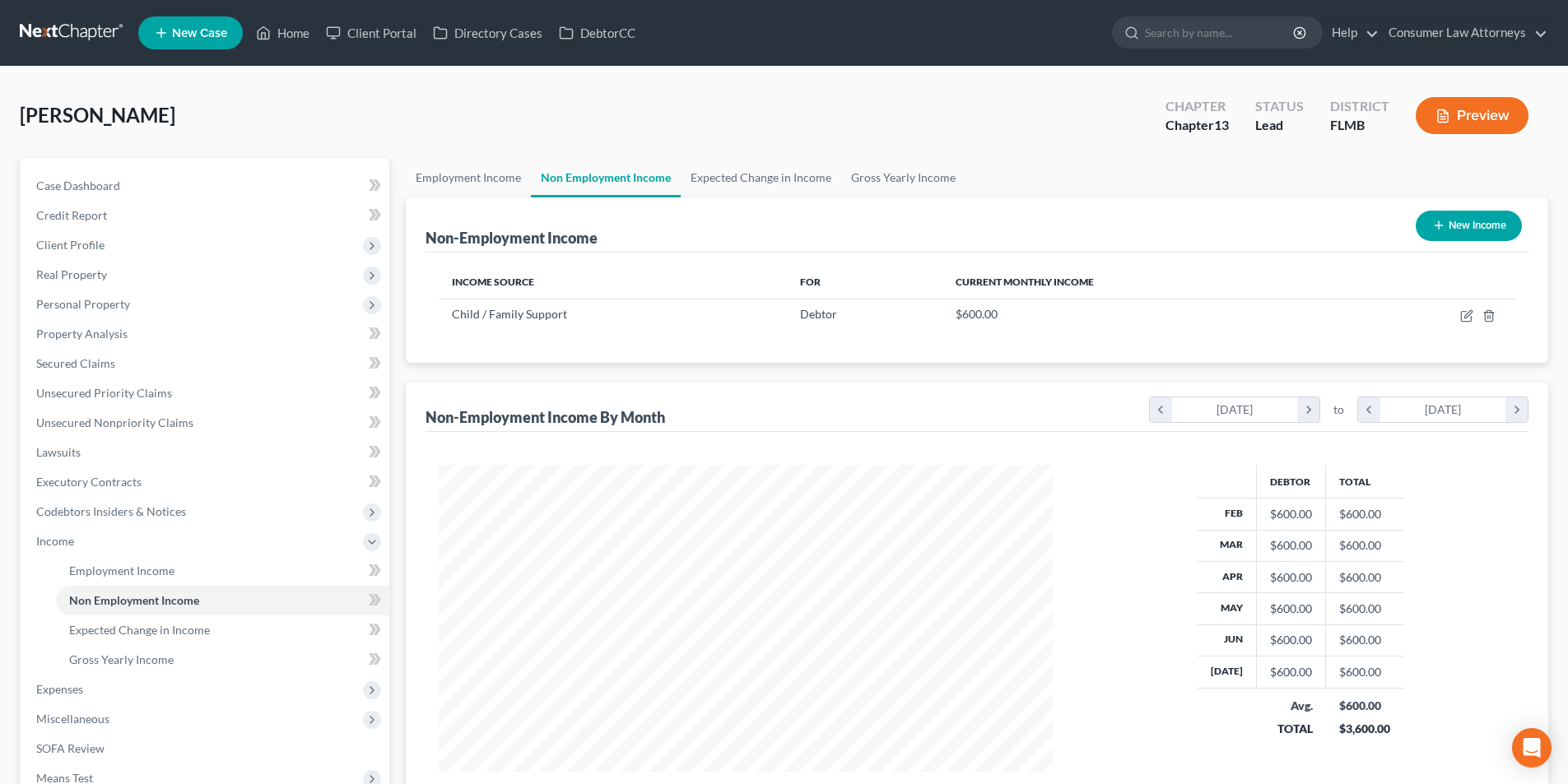
scroll to position [307, 647]
click at [907, 175] on link "Gross Yearly Income" at bounding box center [903, 177] width 125 height 39
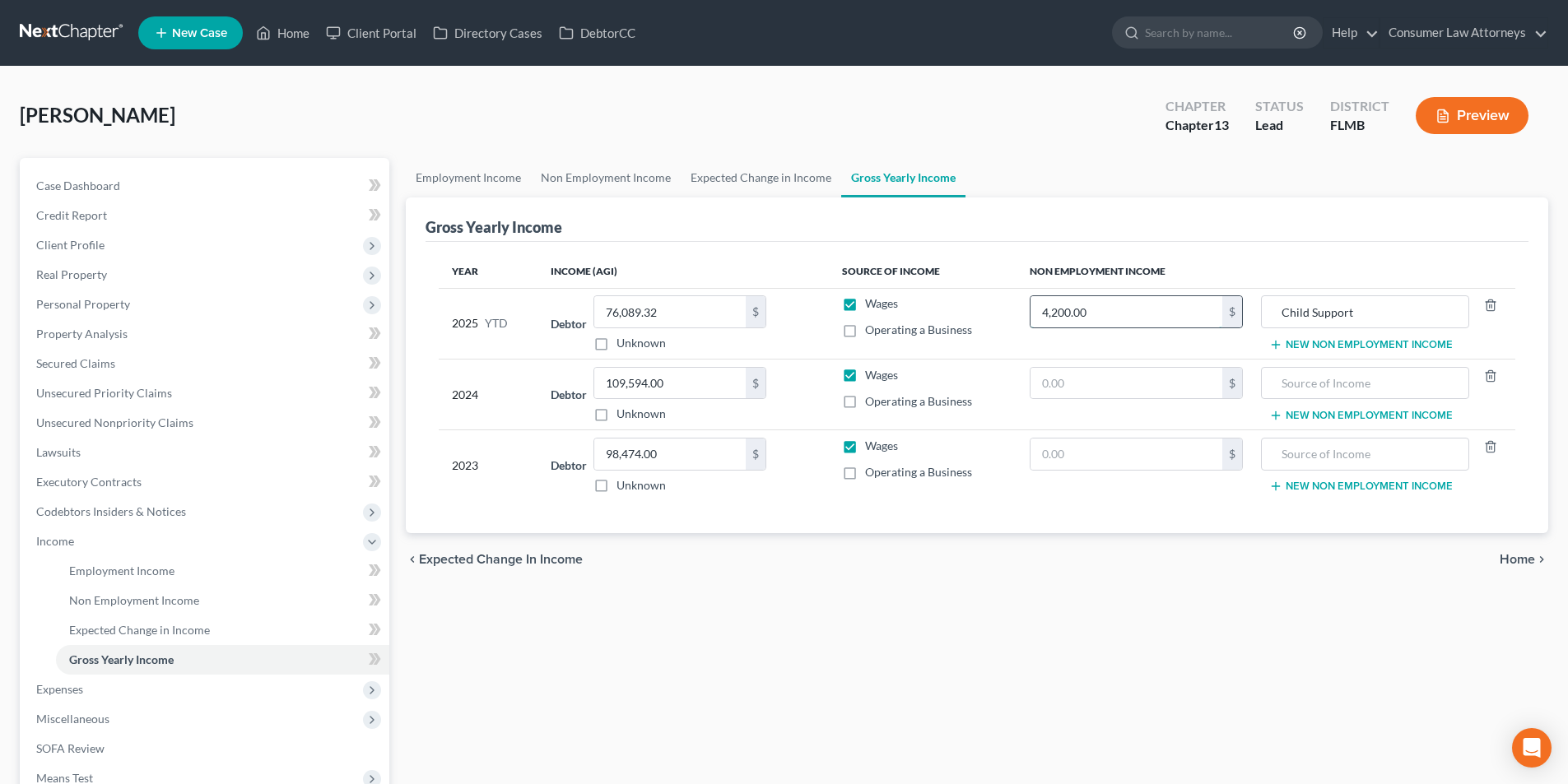
click at [1108, 309] on input "4,200.00" at bounding box center [1127, 312] width 192 height 31
type input "4,800.00"
click at [71, 699] on span "Expenses" at bounding box center [206, 689] width 367 height 30
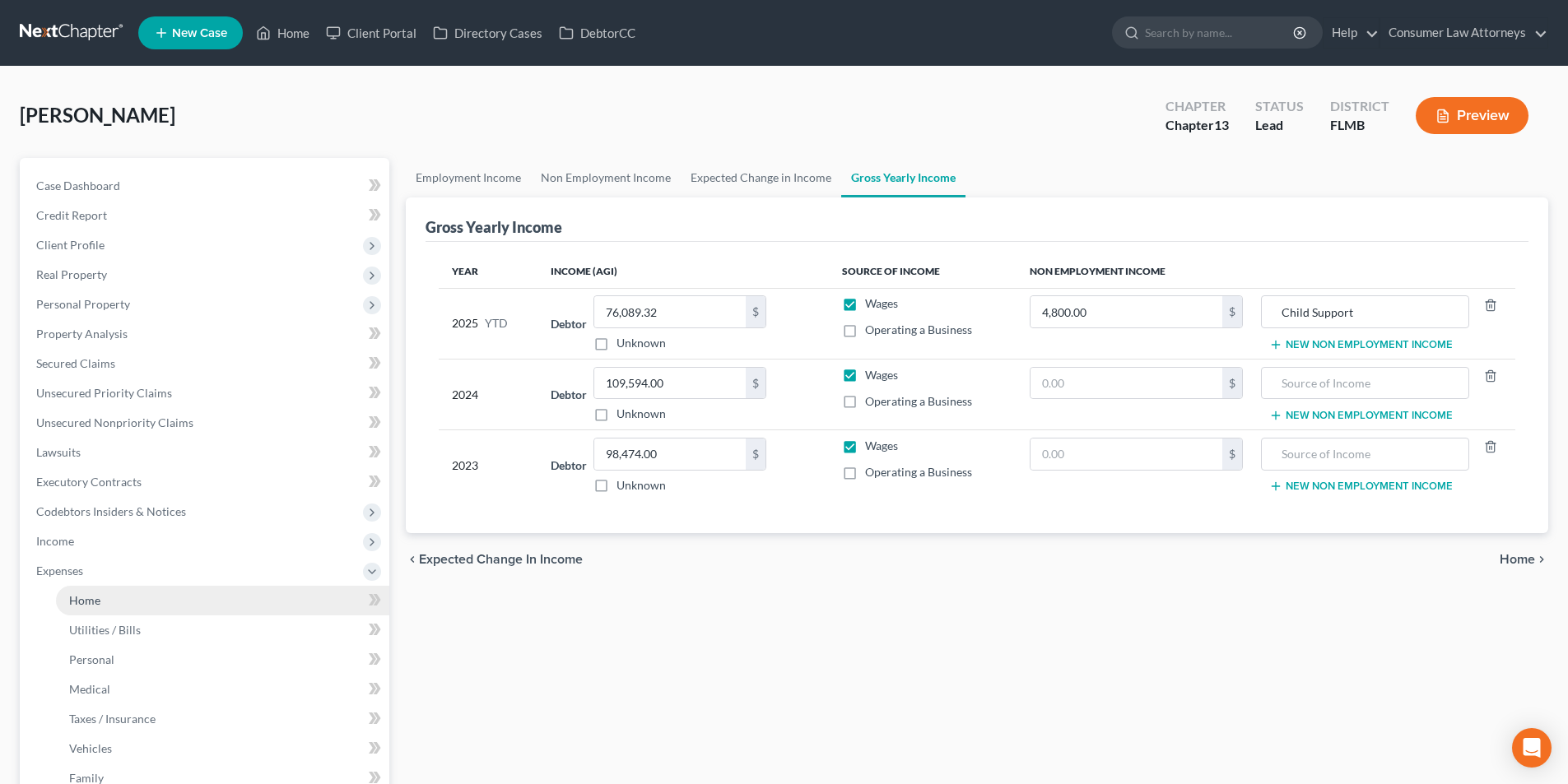
click at [96, 603] on span "Home" at bounding box center [85, 599] width 31 height 14
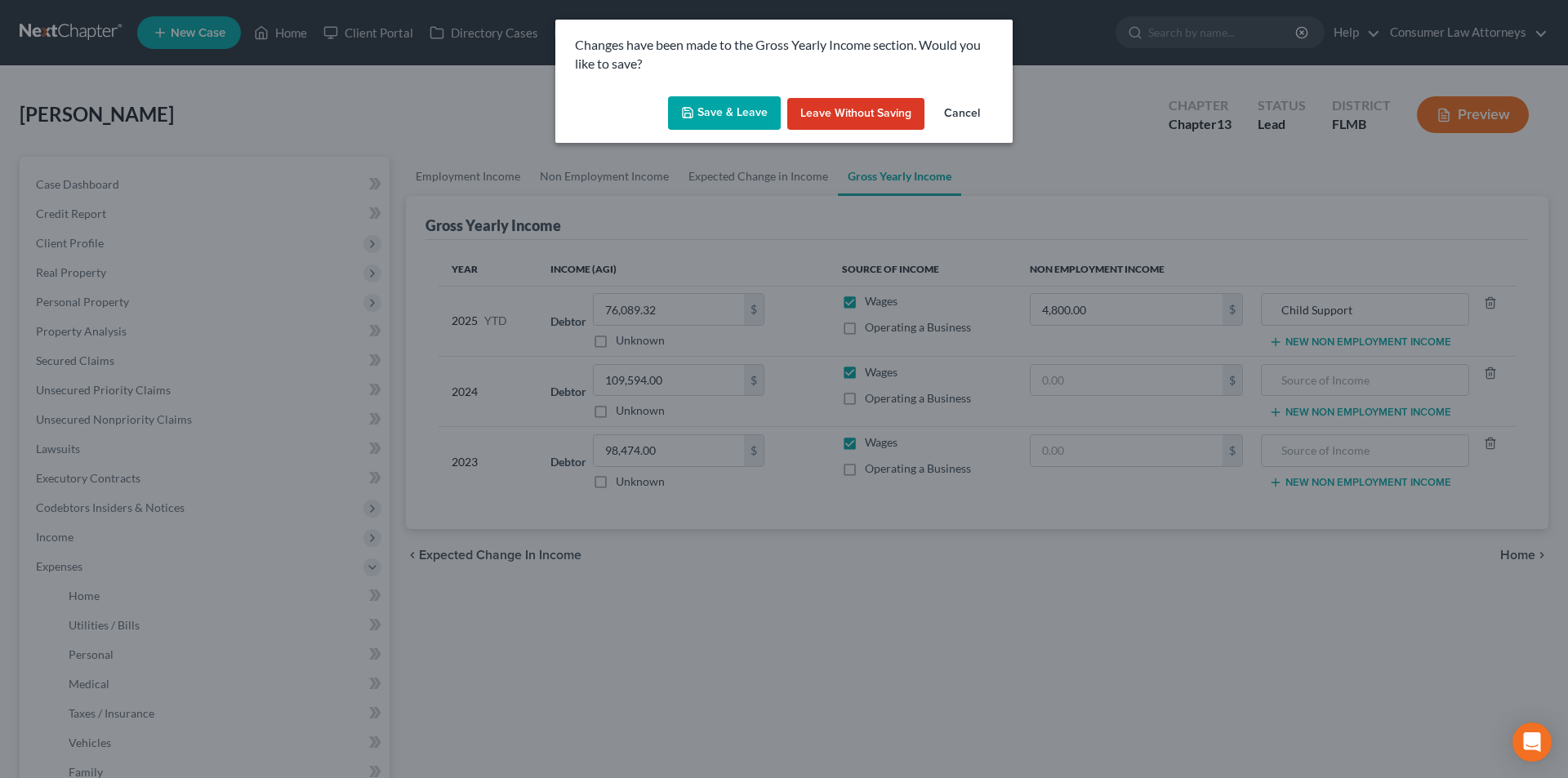
click at [723, 118] on button "Save & Leave" at bounding box center [724, 114] width 113 height 34
